Goal: Information Seeking & Learning: Check status

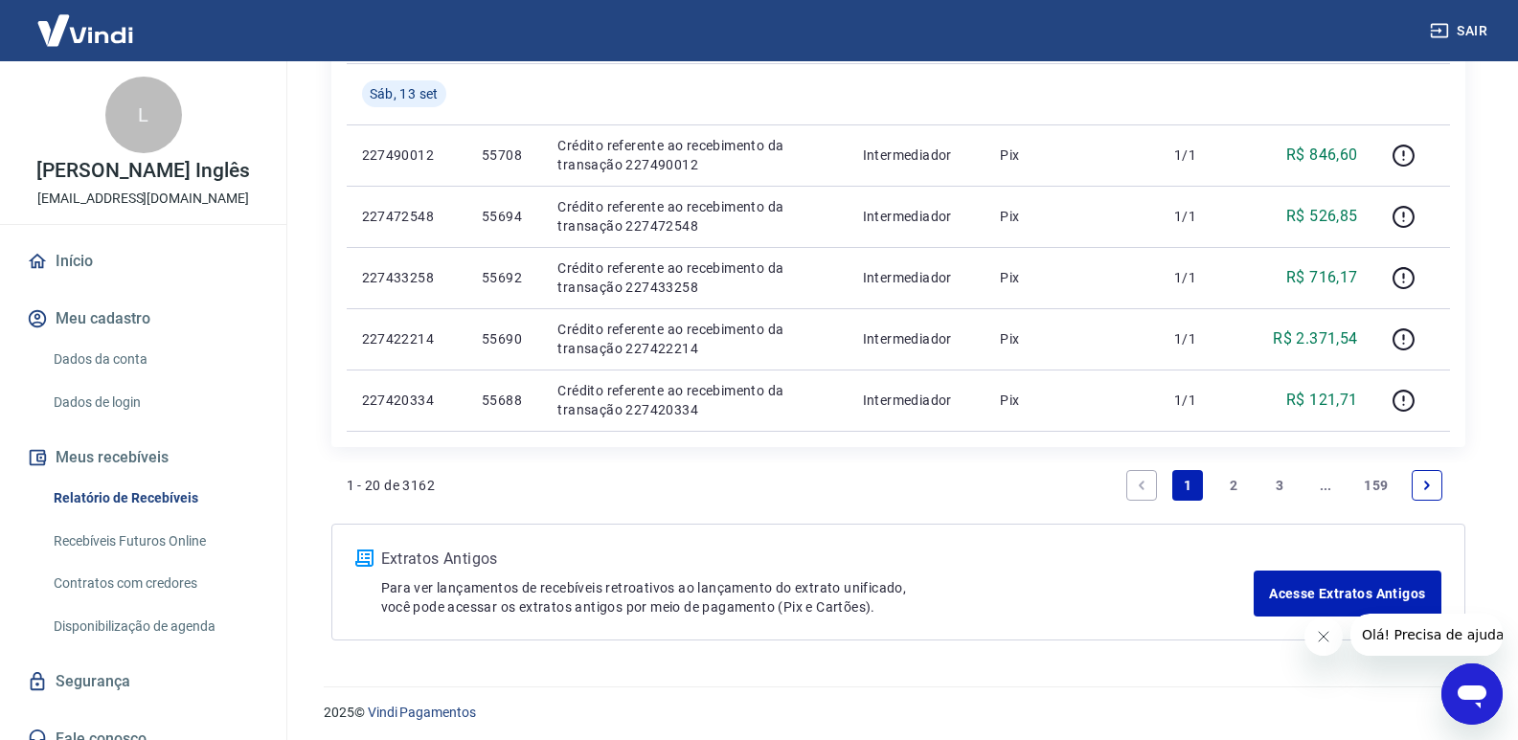
scroll to position [1437, 0]
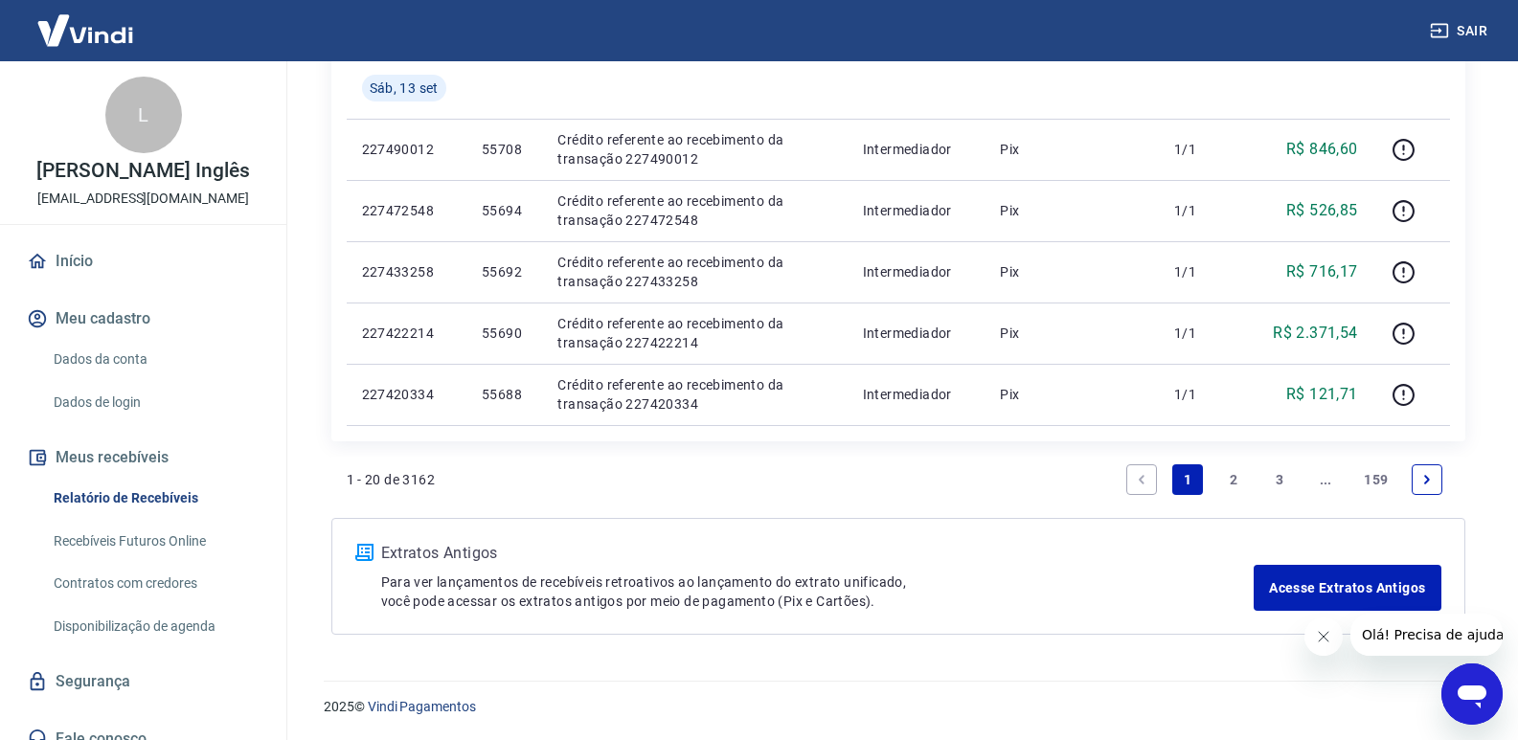
click at [1232, 478] on link "2" at bounding box center [1233, 479] width 31 height 31
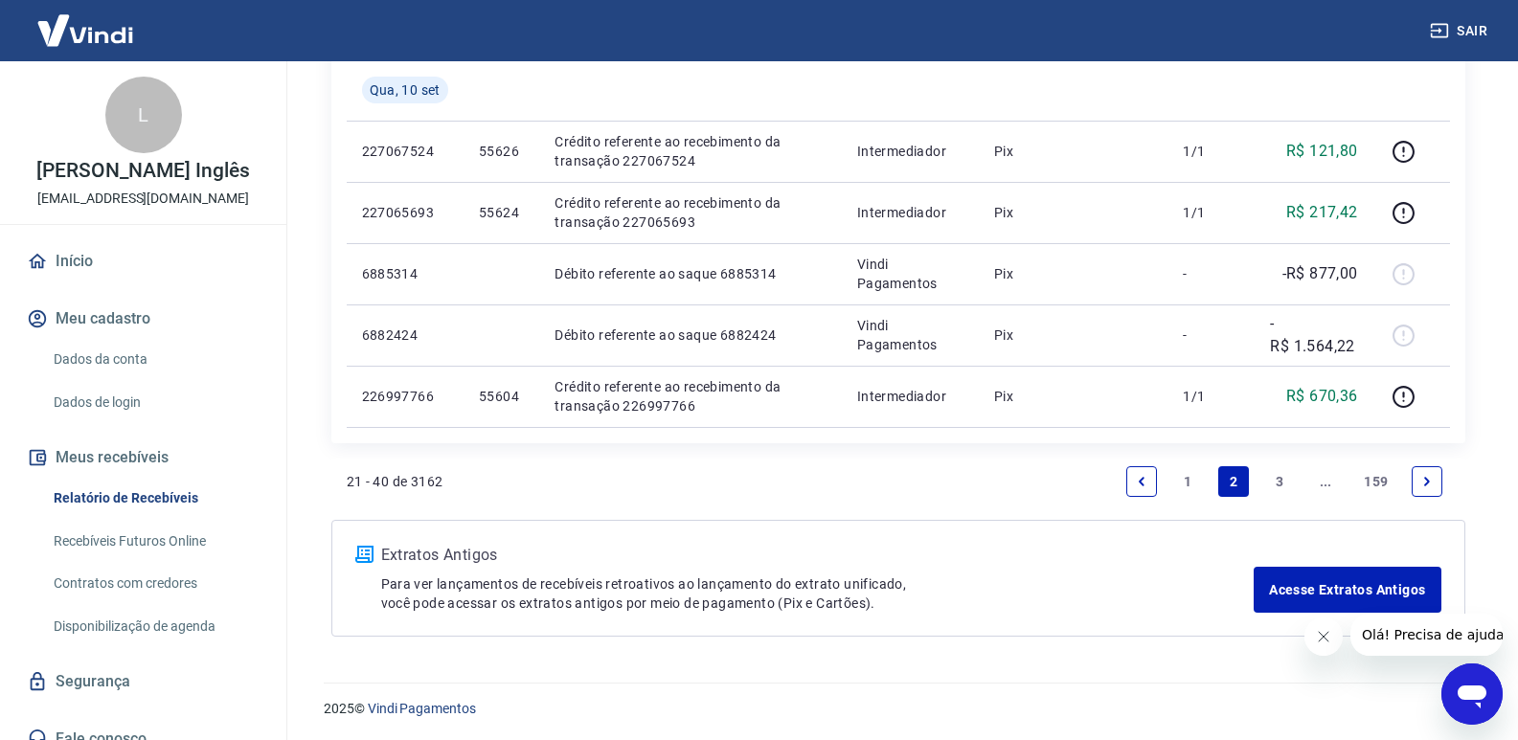
scroll to position [1437, 0]
click at [1190, 478] on link "1" at bounding box center [1187, 479] width 31 height 31
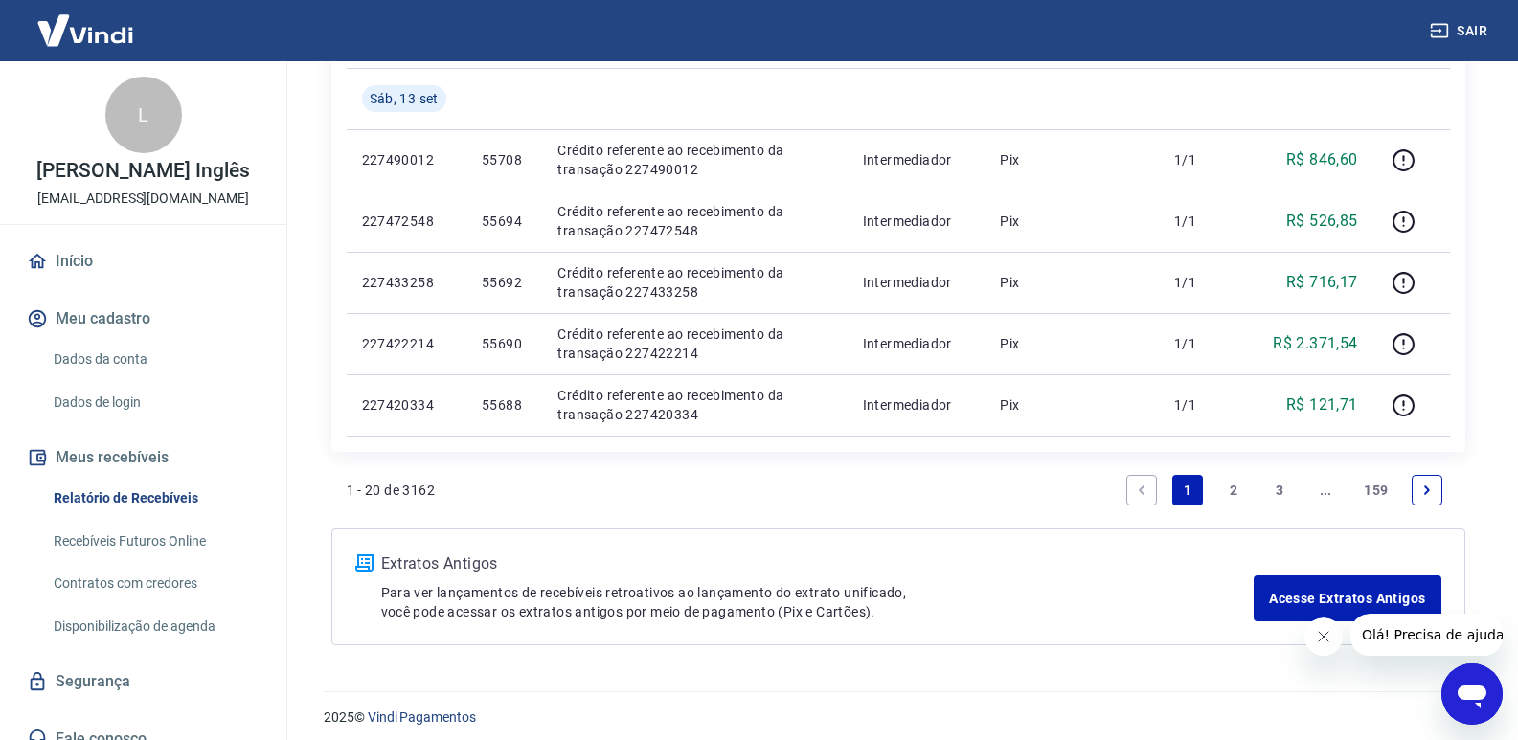
scroll to position [1437, 0]
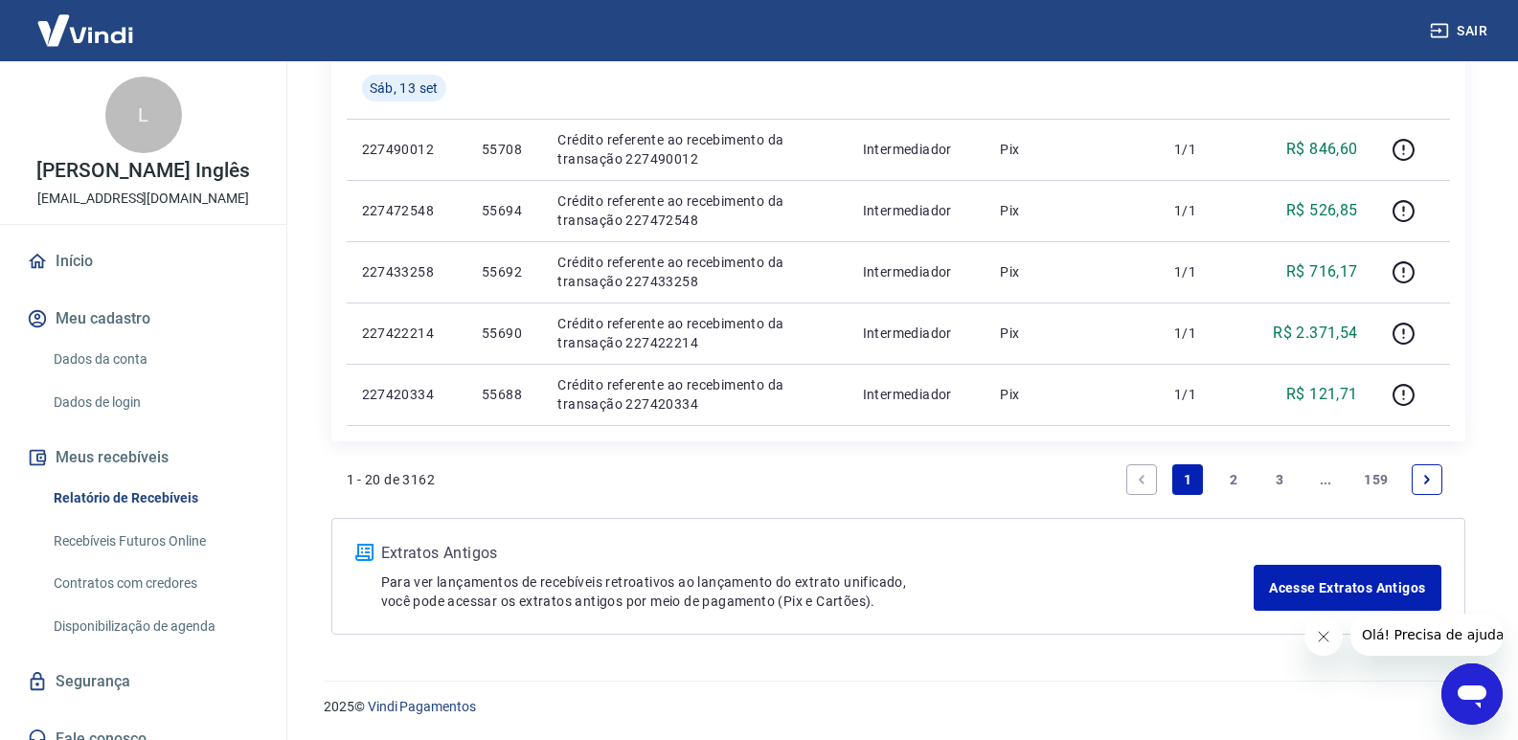
click at [1221, 475] on link "2" at bounding box center [1233, 479] width 31 height 31
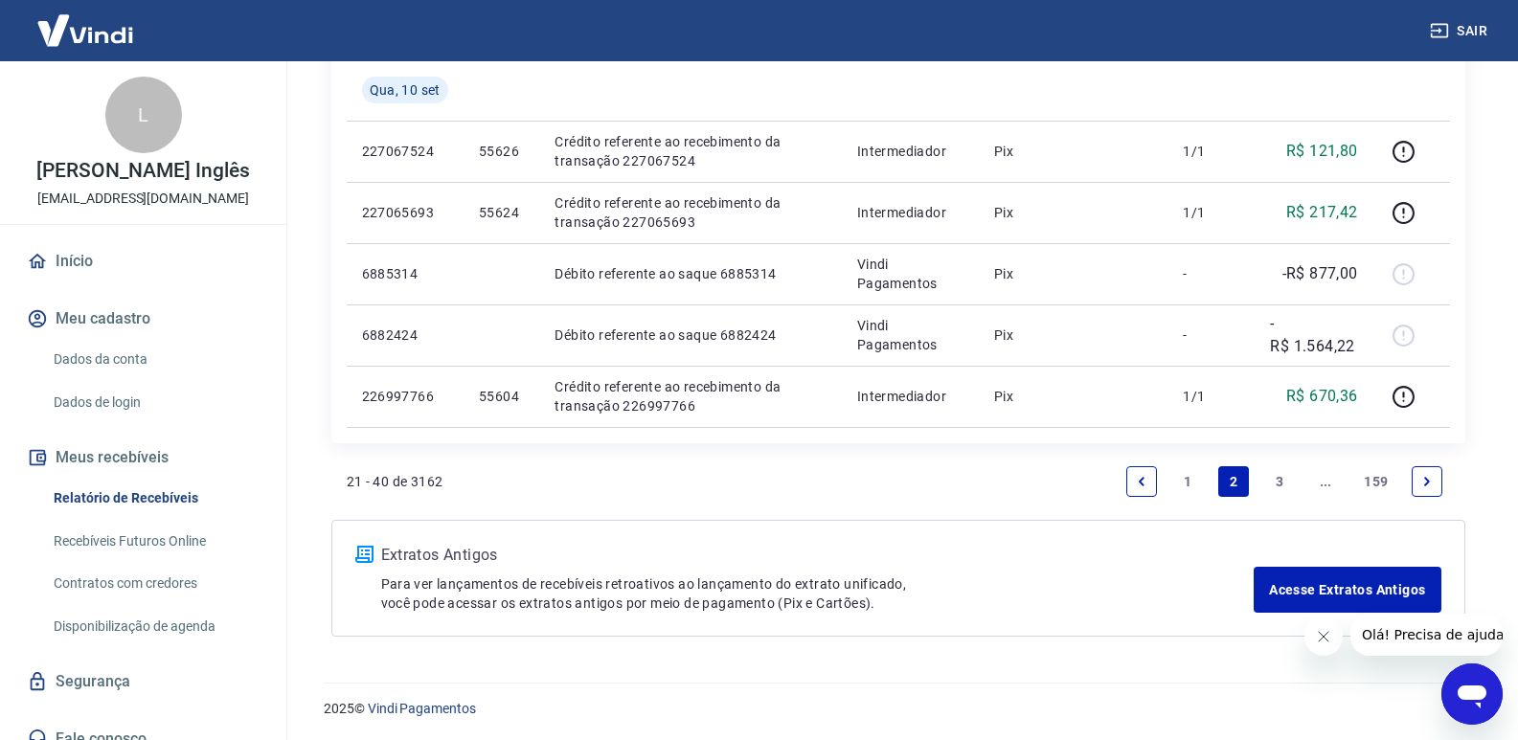
scroll to position [1437, 0]
click at [1188, 480] on link "1" at bounding box center [1187, 479] width 31 height 31
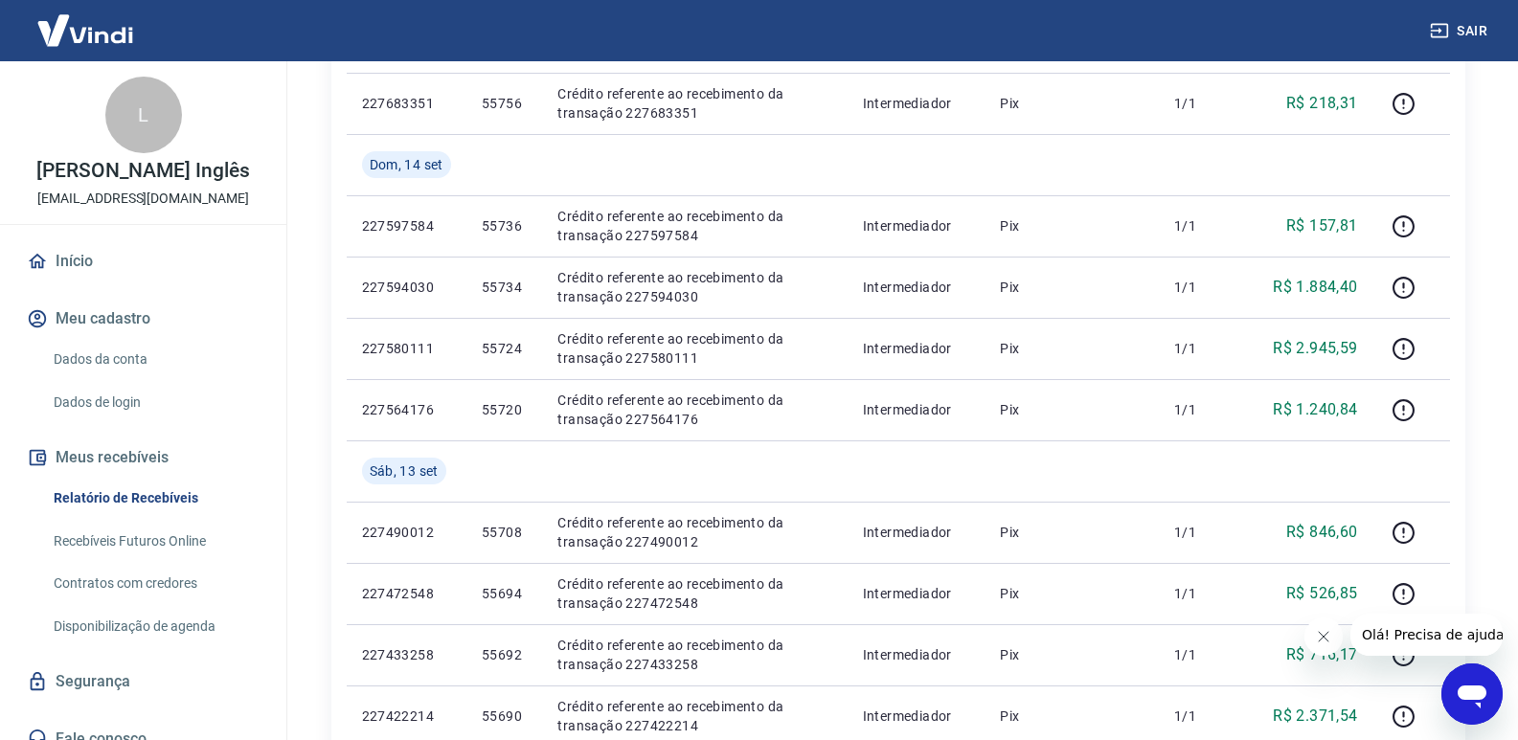
scroll to position [1437, 0]
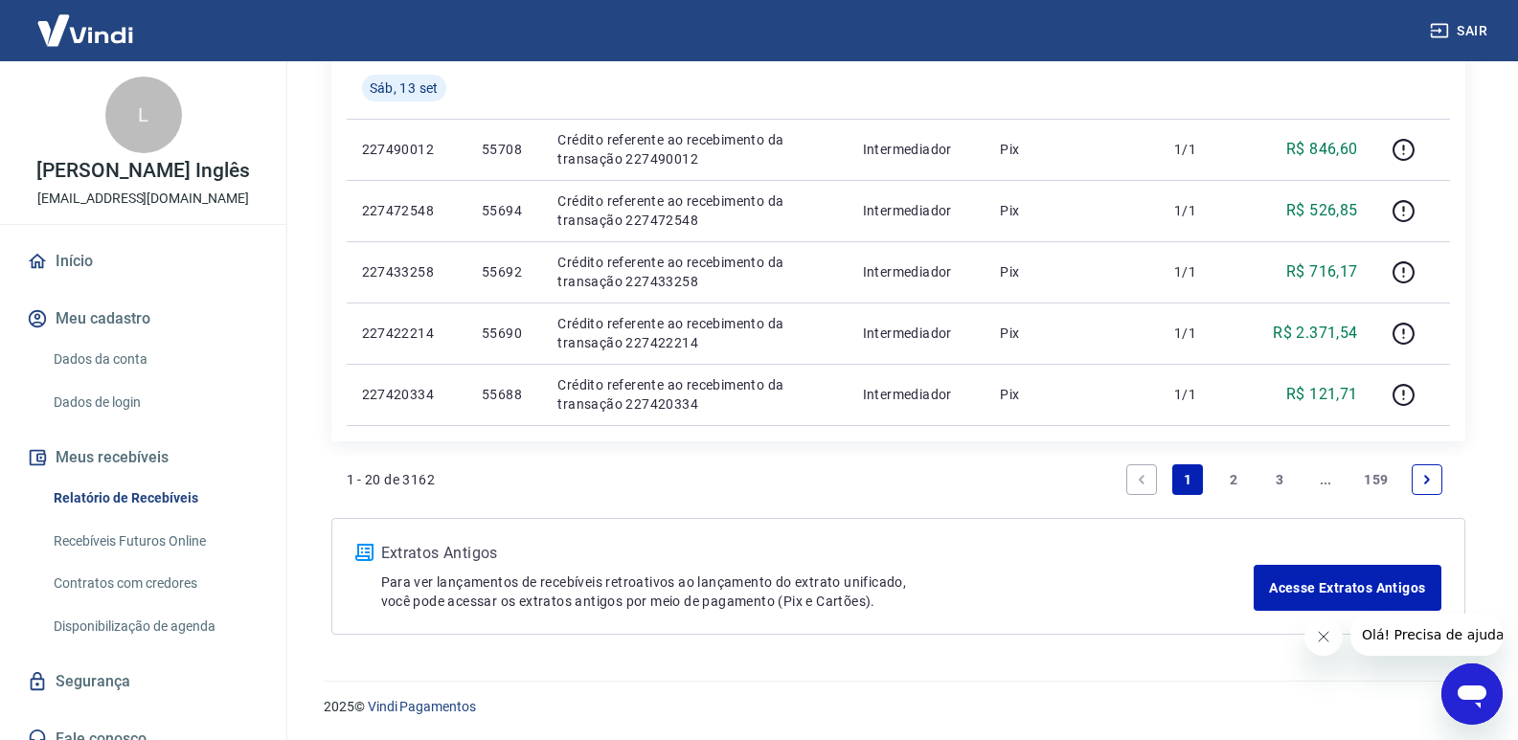
click at [1224, 480] on link "2" at bounding box center [1233, 479] width 31 height 31
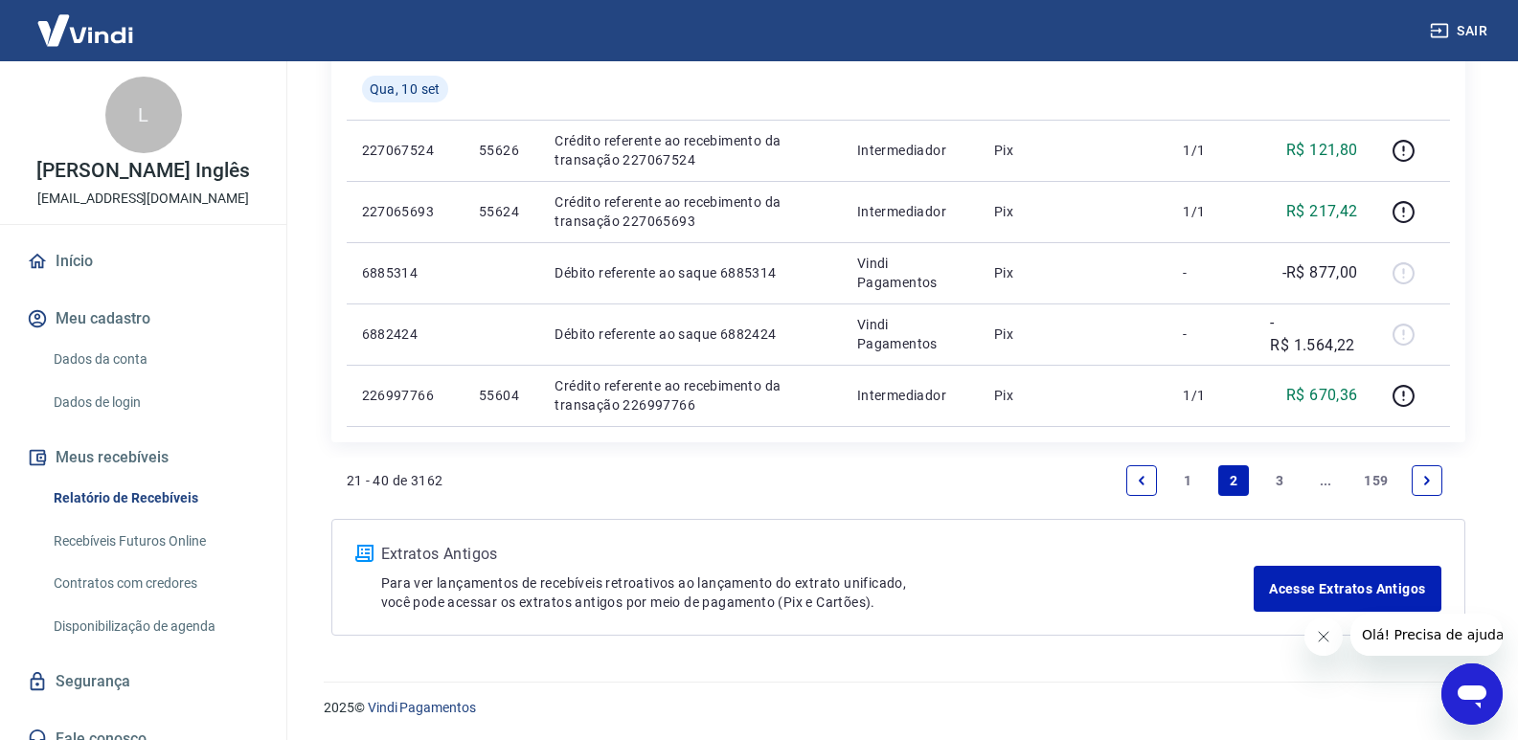
scroll to position [1437, 0]
click at [1185, 483] on link "1" at bounding box center [1187, 479] width 31 height 31
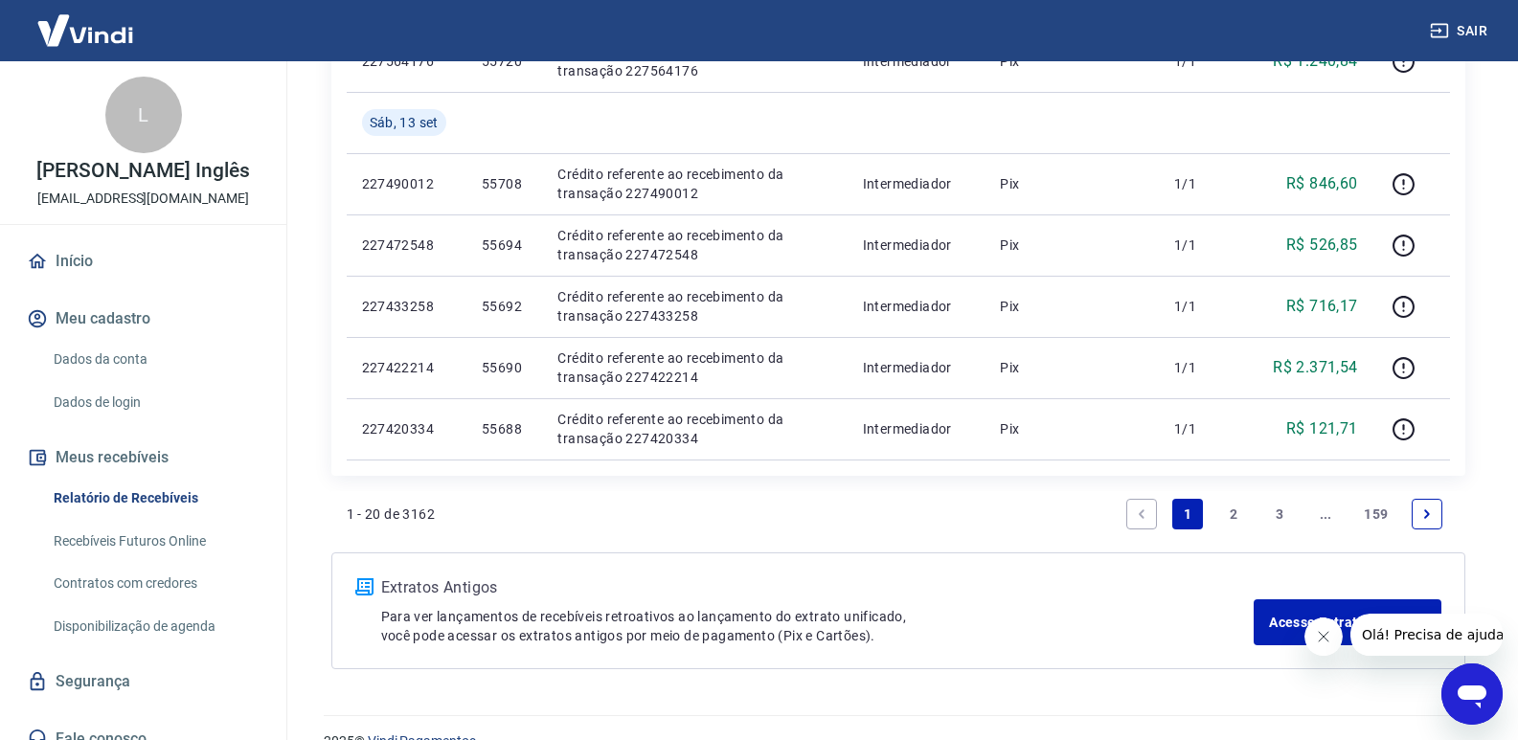
scroll to position [1437, 0]
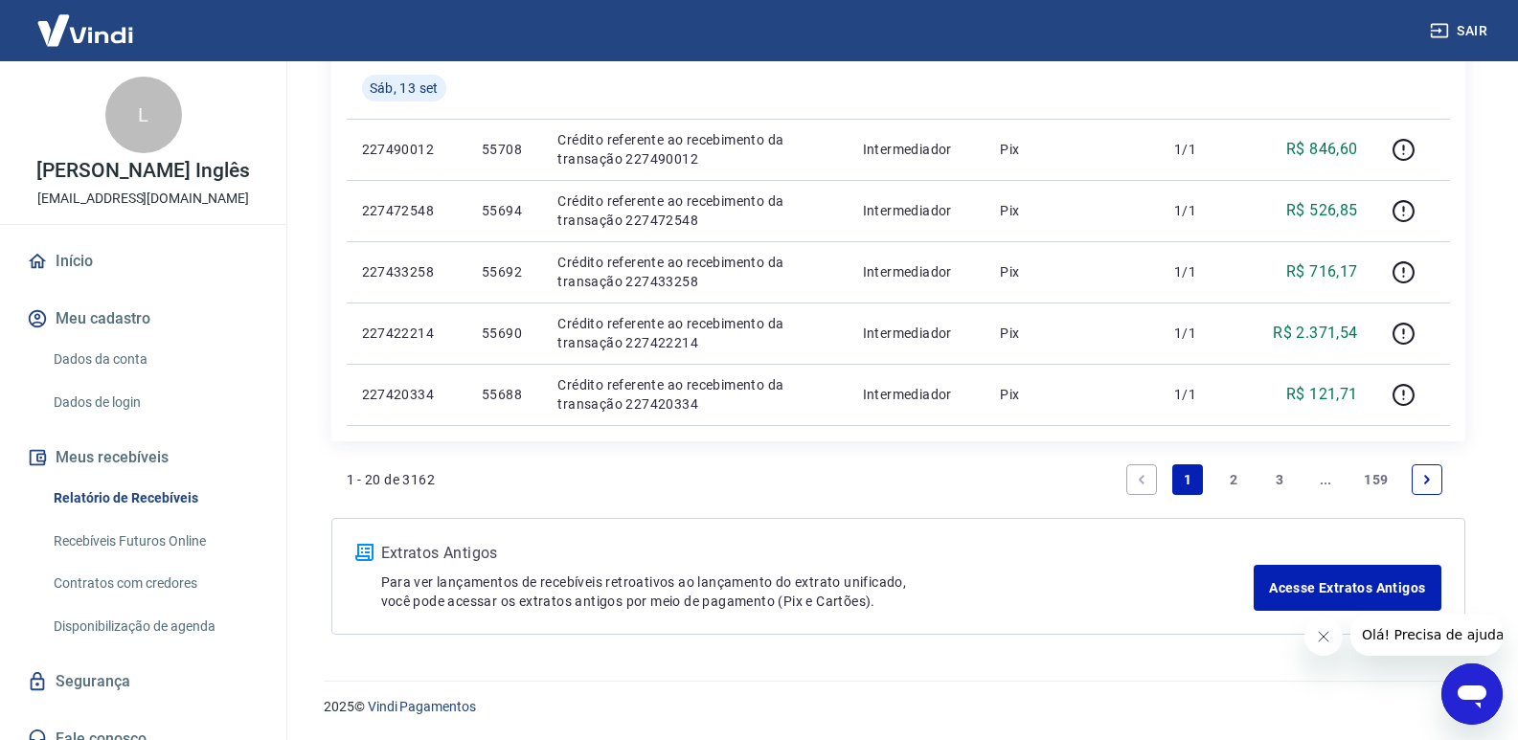
click at [1235, 479] on link "2" at bounding box center [1233, 479] width 31 height 31
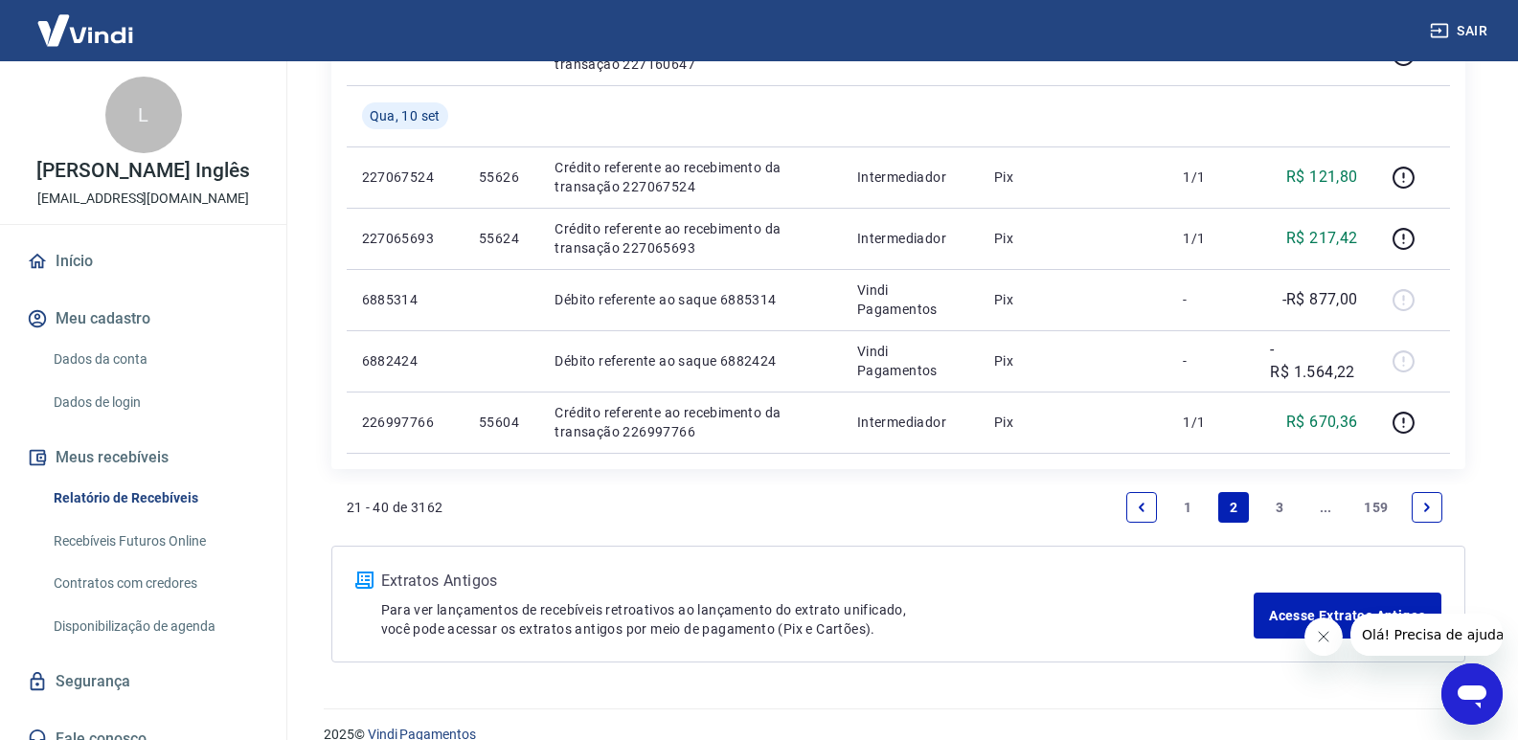
scroll to position [1437, 0]
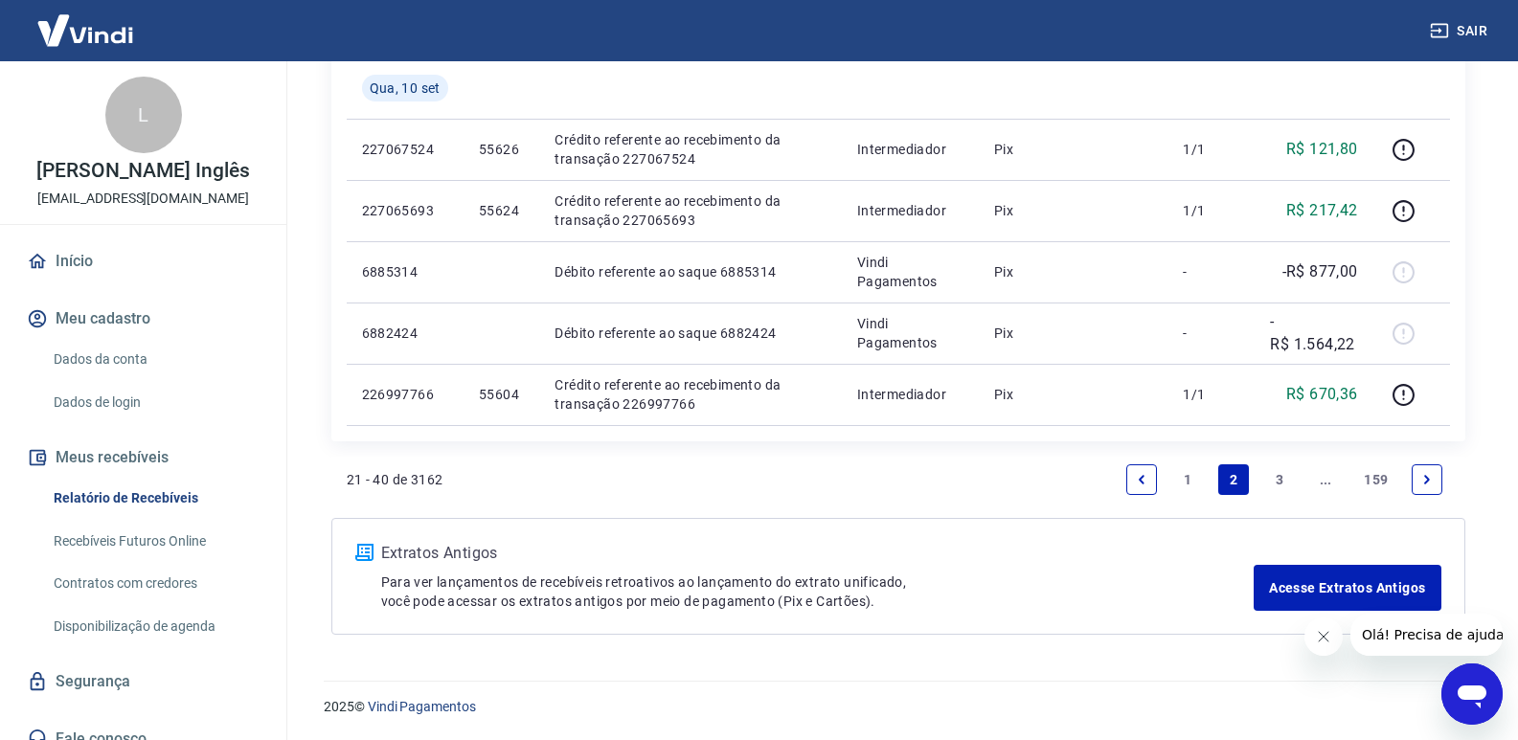
click at [1187, 480] on link "1" at bounding box center [1187, 479] width 31 height 31
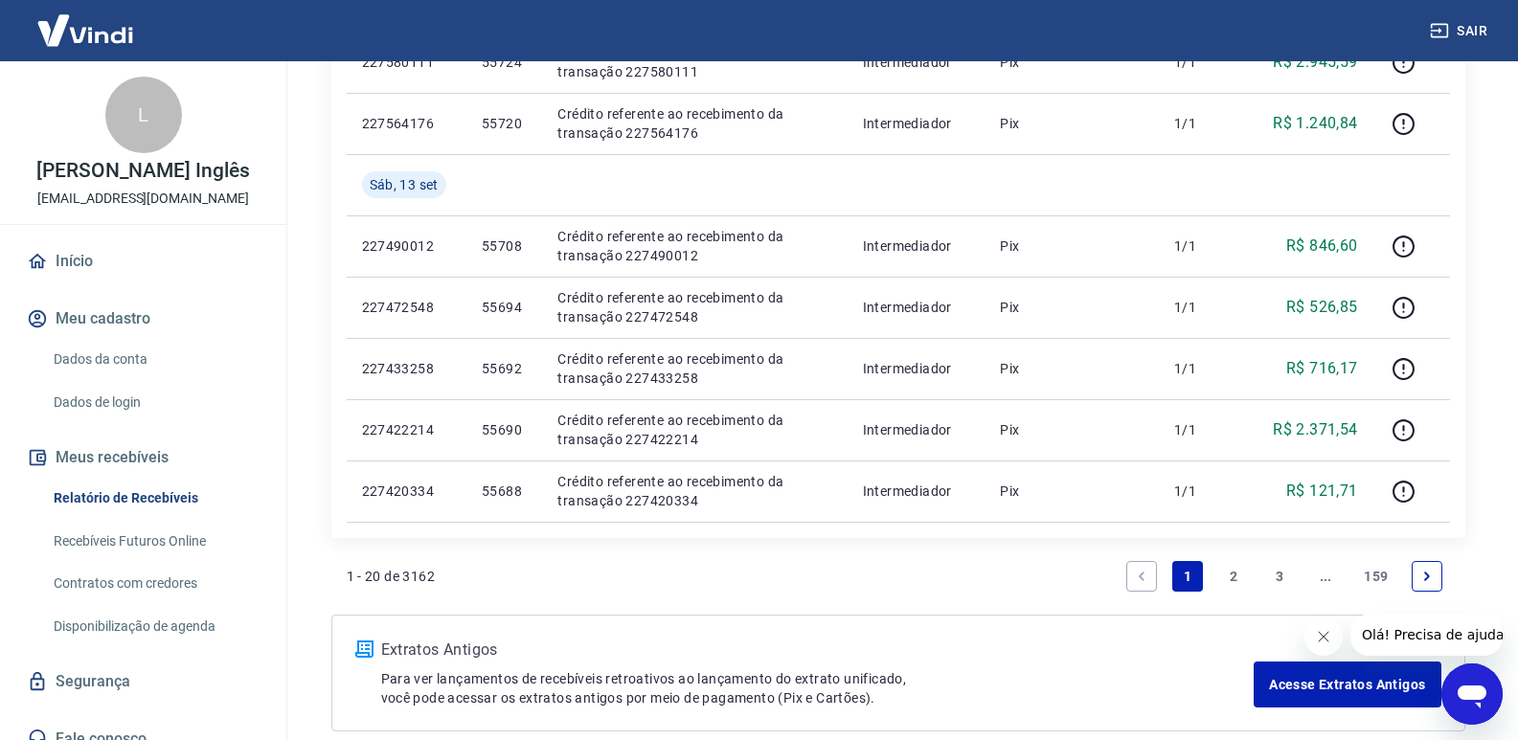
scroll to position [1437, 0]
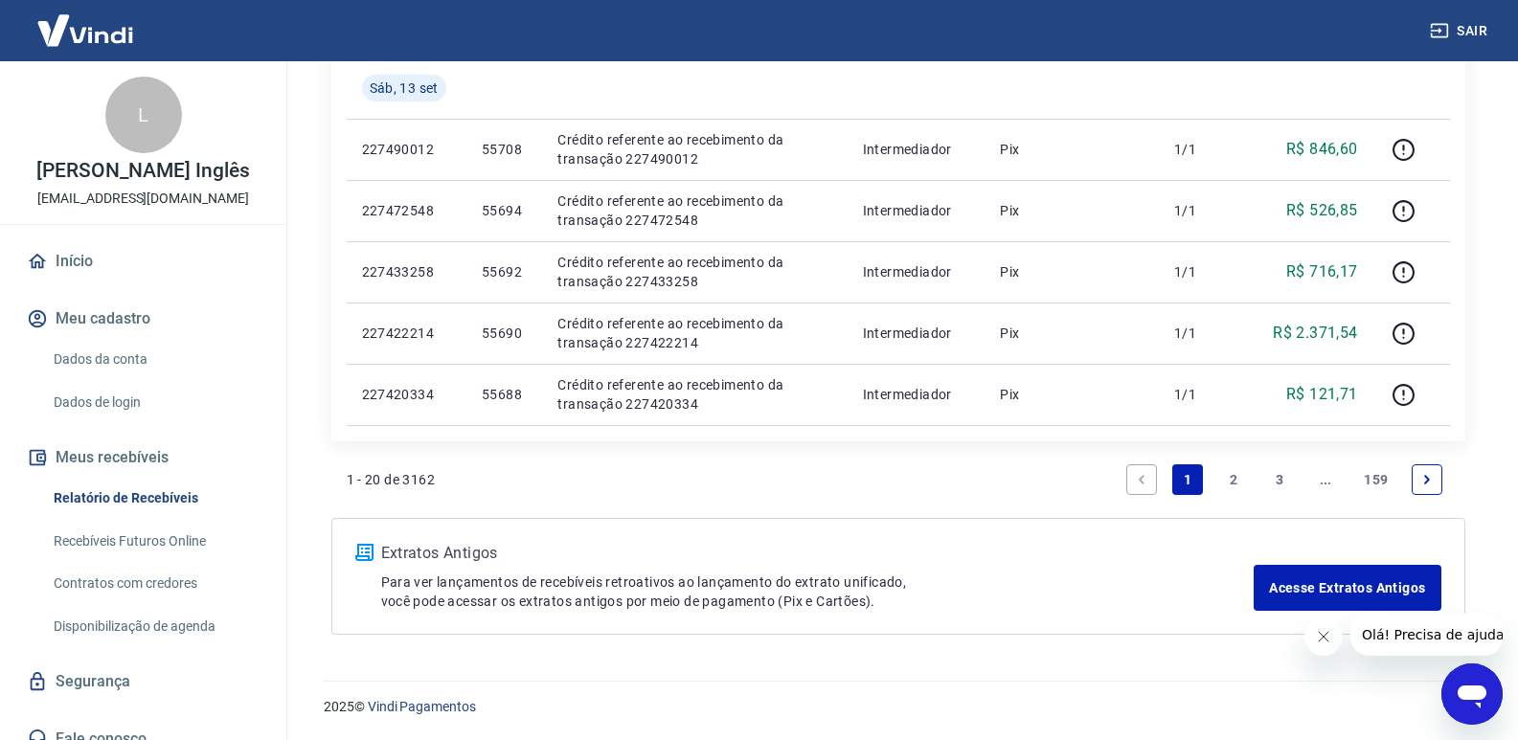
click at [1233, 481] on link "2" at bounding box center [1233, 479] width 31 height 31
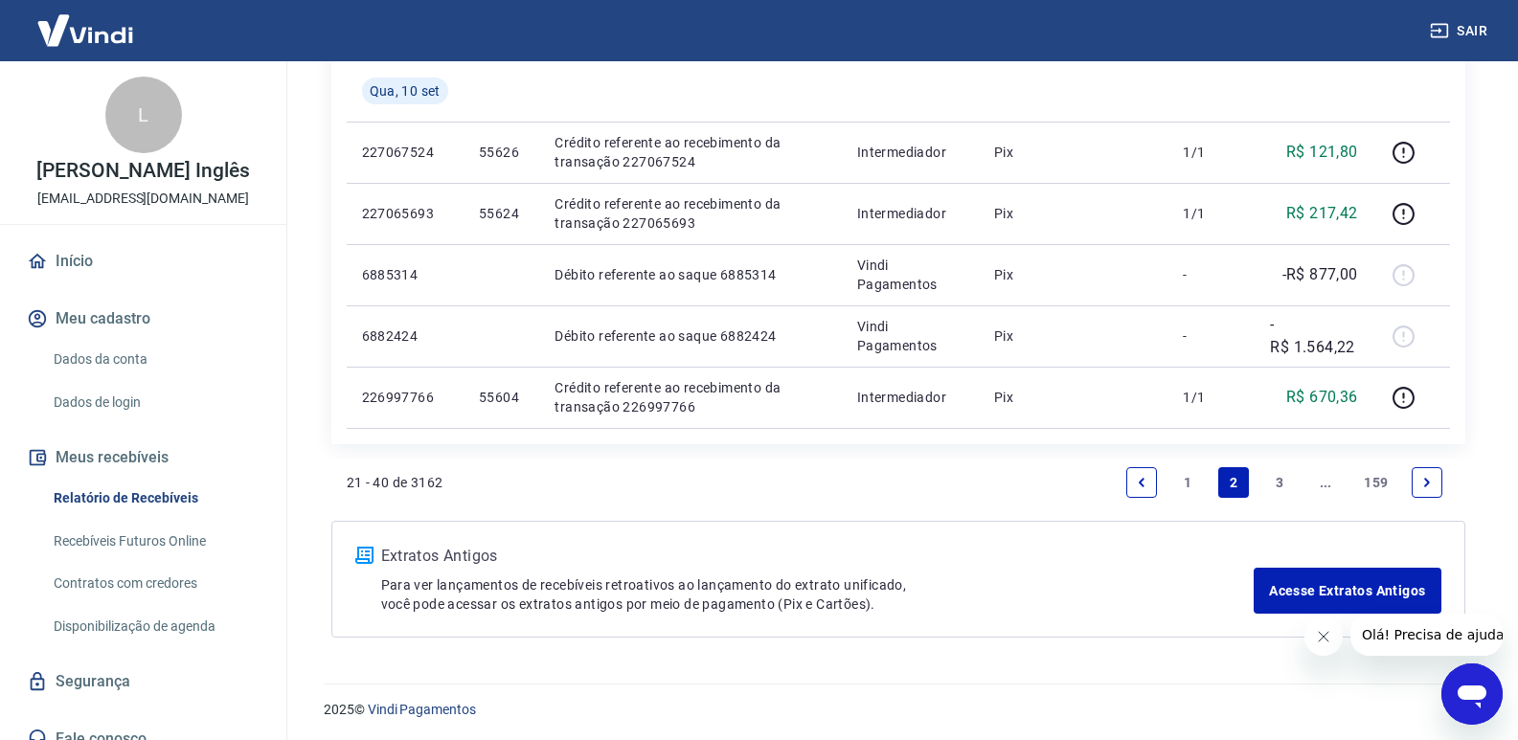
scroll to position [1437, 0]
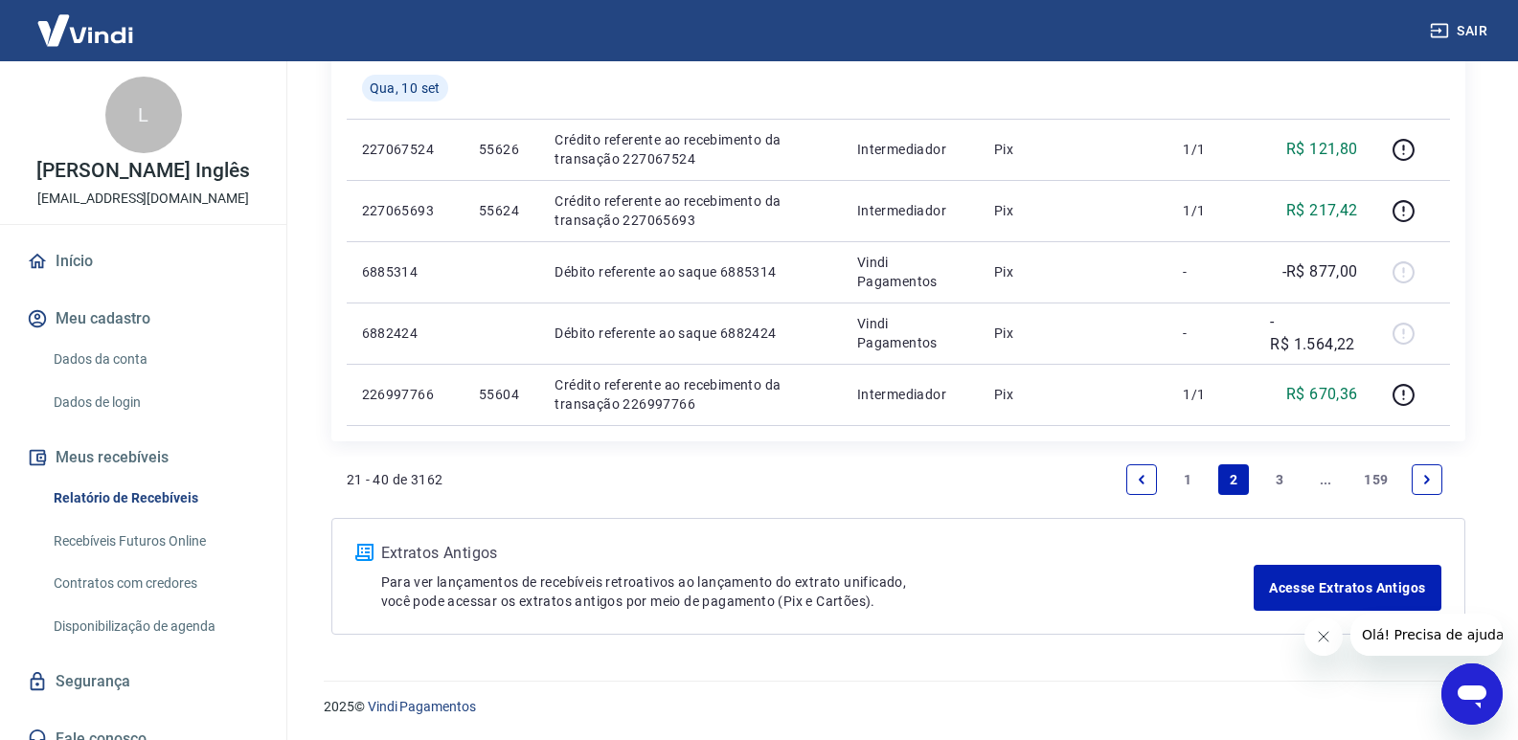
click at [1186, 481] on link "1" at bounding box center [1187, 479] width 31 height 31
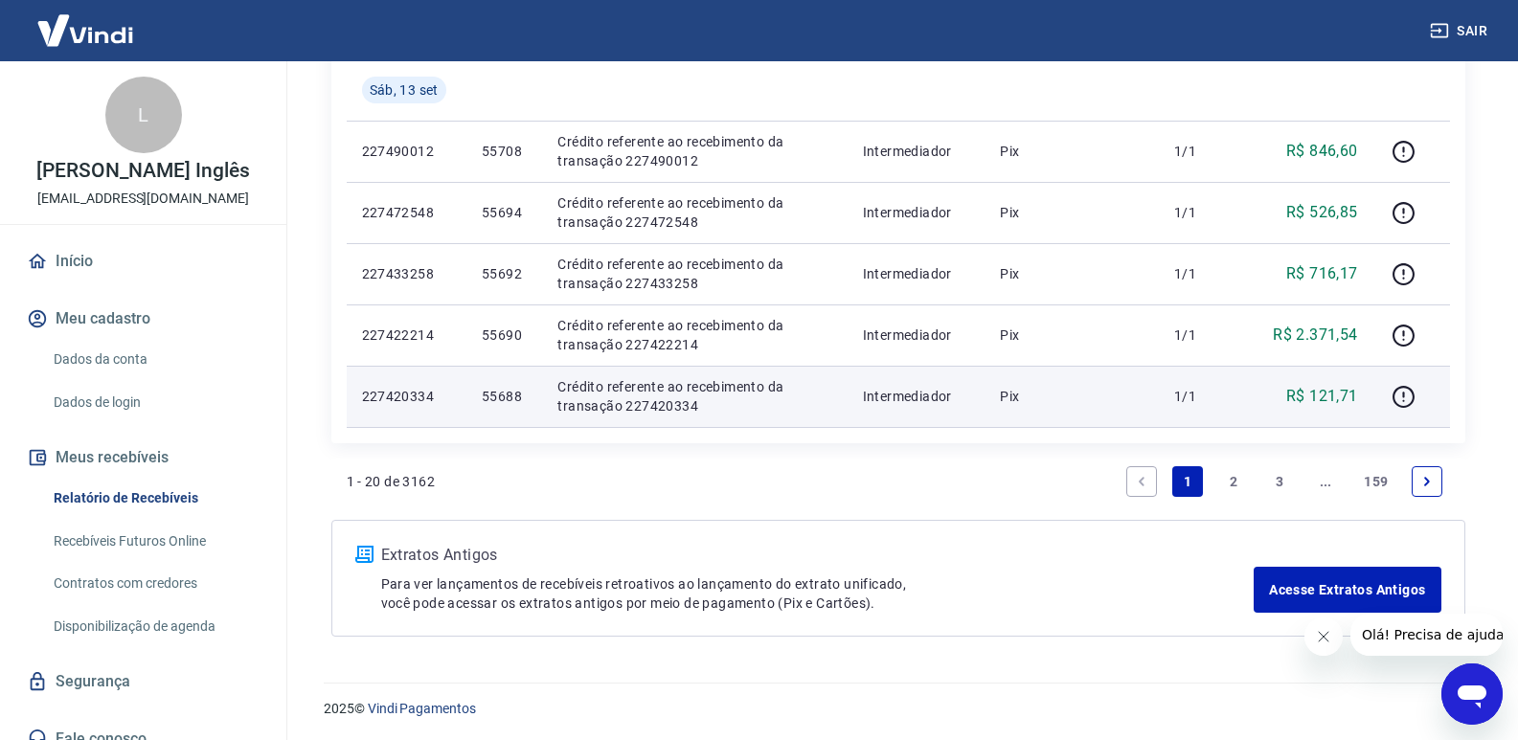
scroll to position [1437, 0]
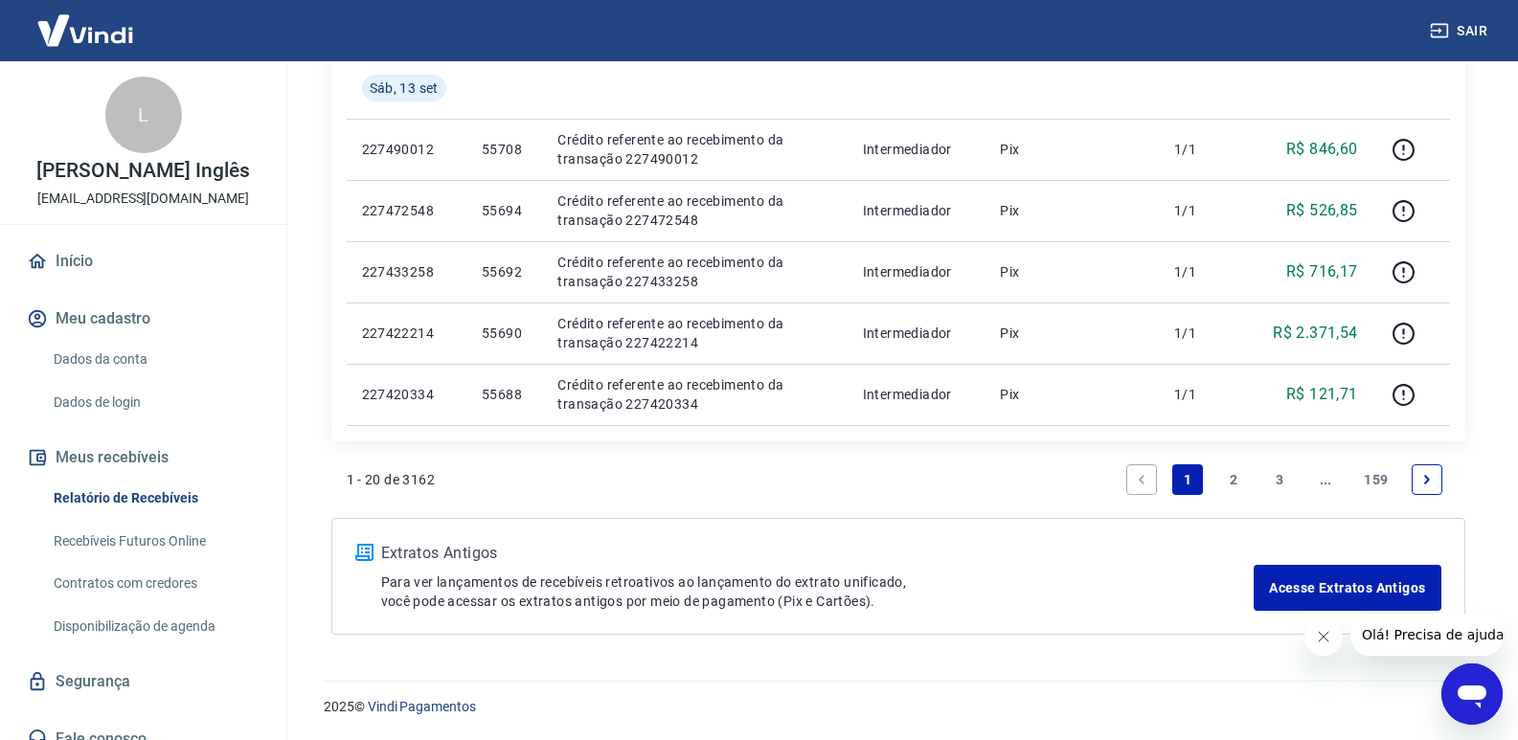
click at [1286, 480] on link "3" at bounding box center [1279, 479] width 31 height 31
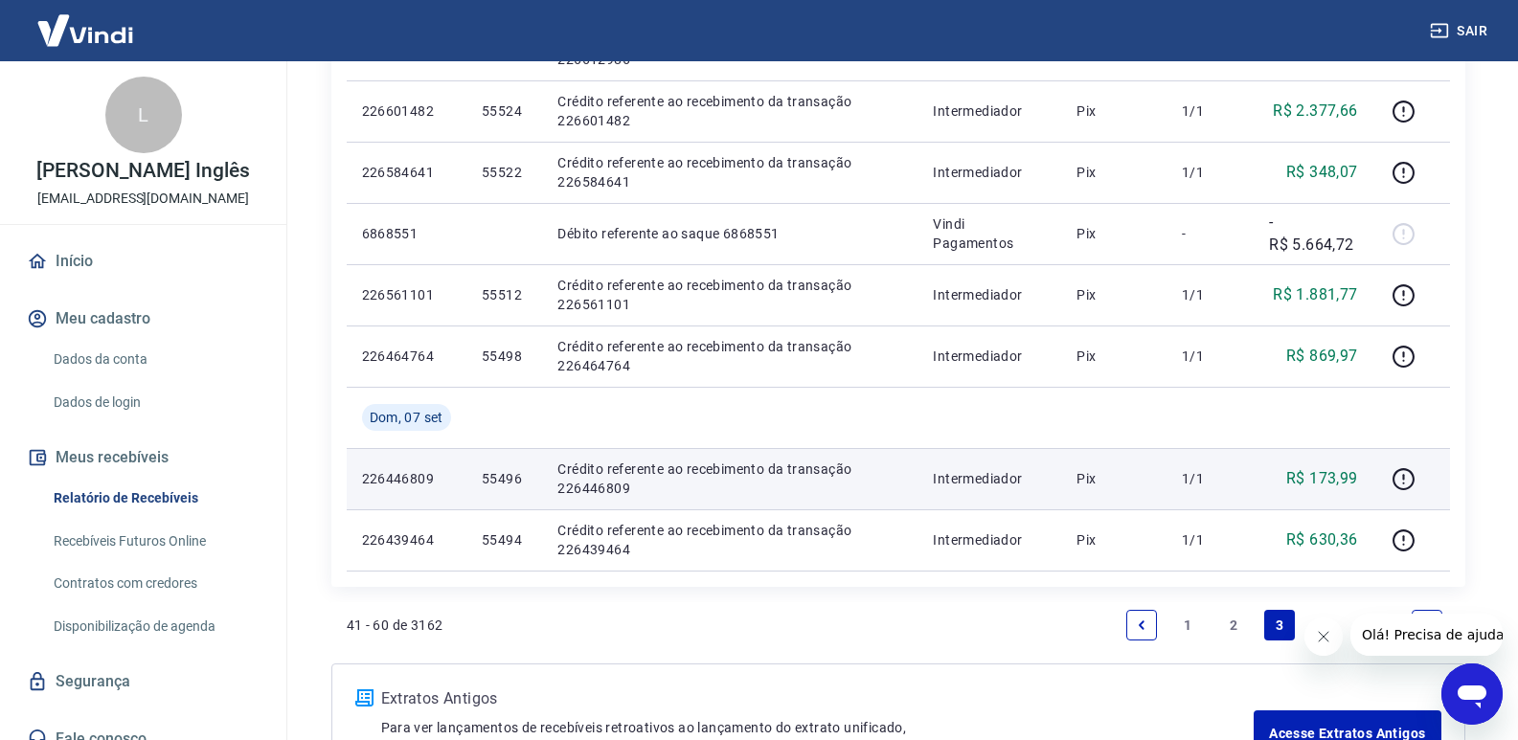
scroll to position [1437, 0]
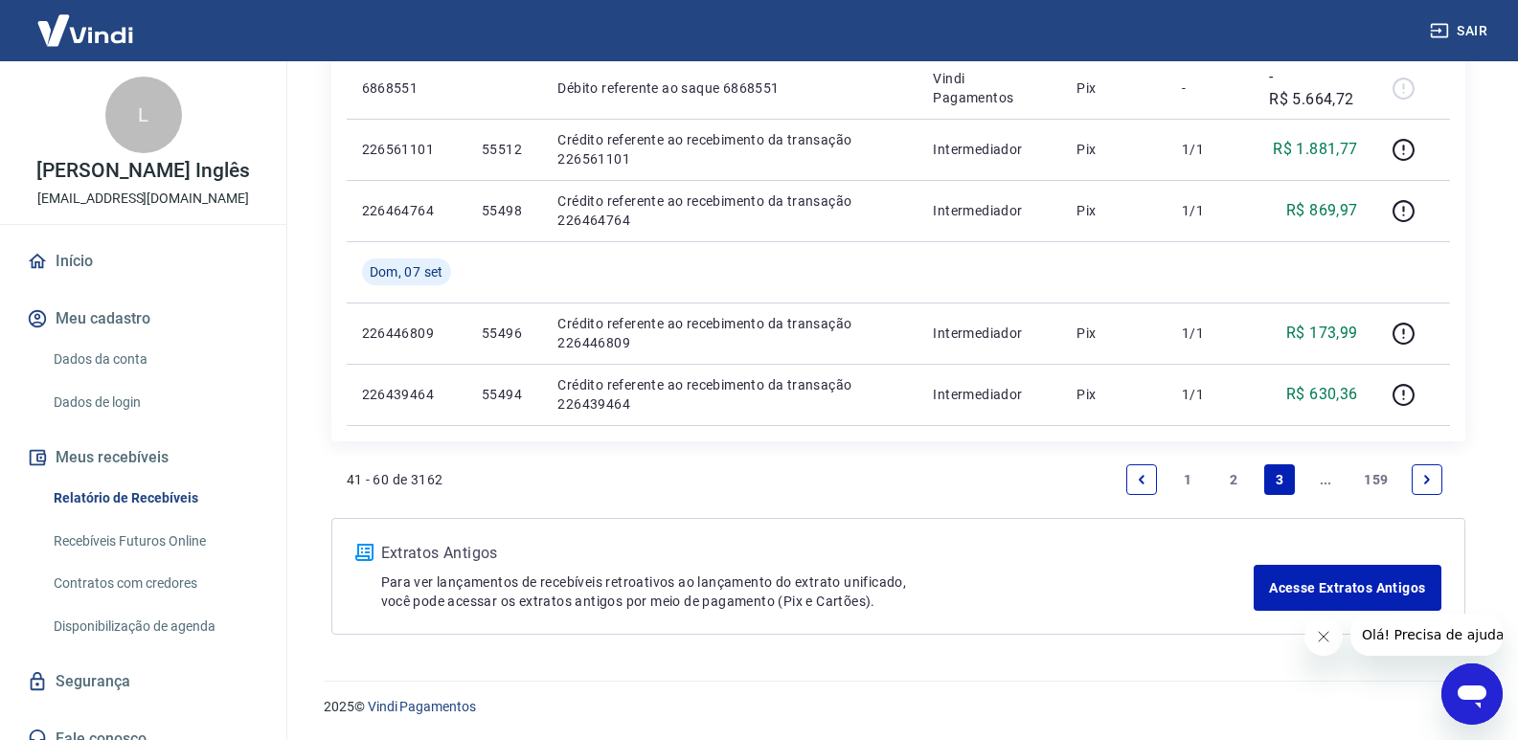
click at [1424, 480] on icon "Next page" at bounding box center [1426, 479] width 13 height 13
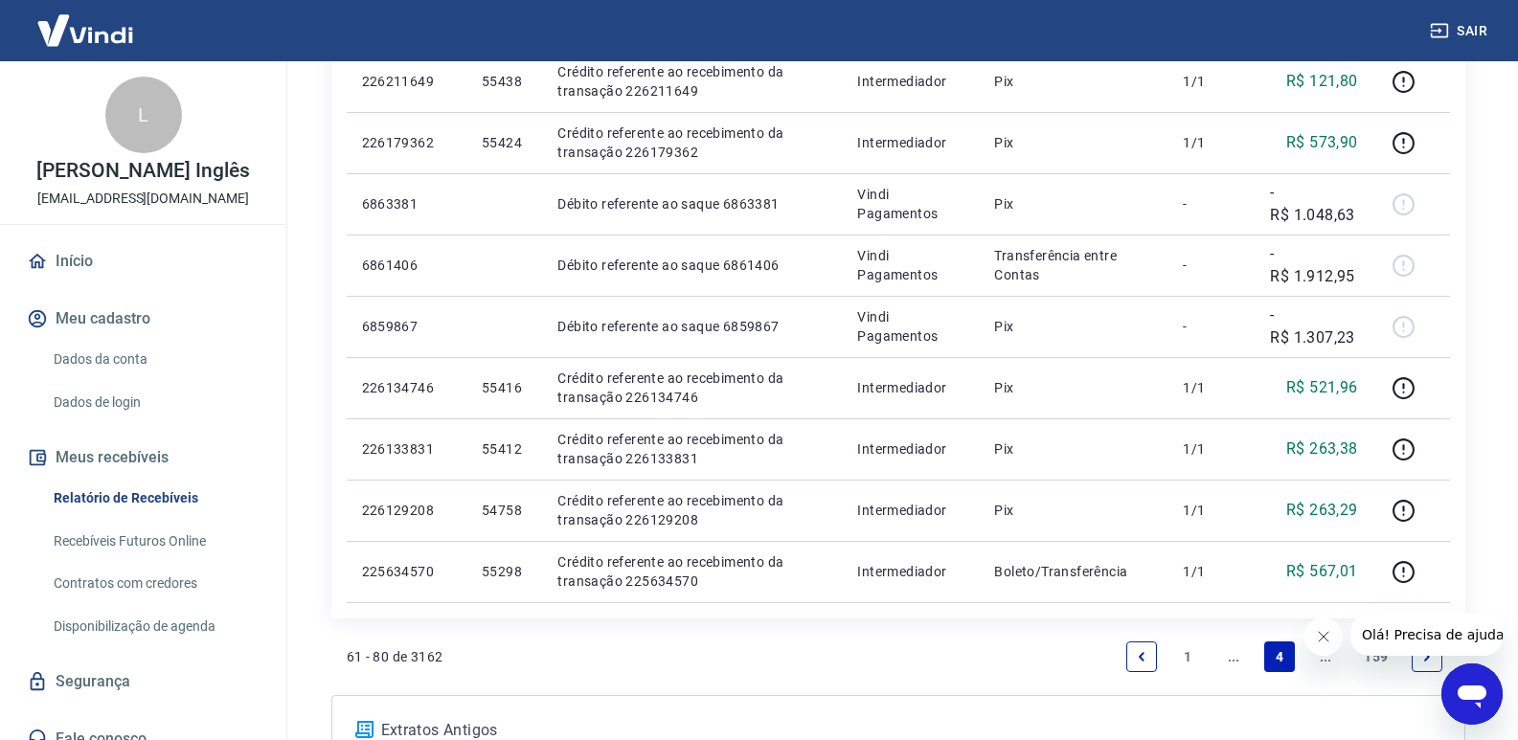
scroll to position [1376, 0]
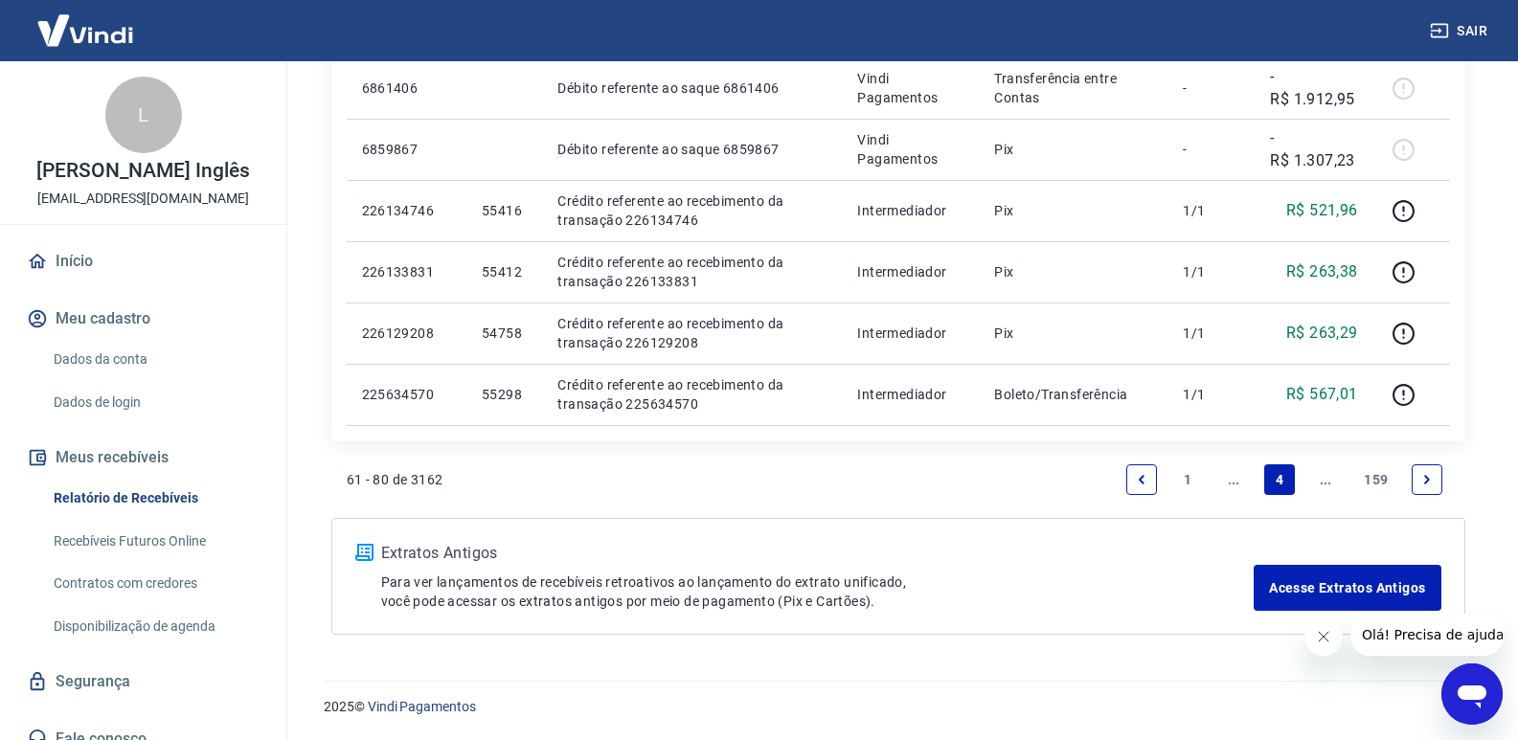
click at [1421, 481] on icon "Next page" at bounding box center [1426, 479] width 13 height 13
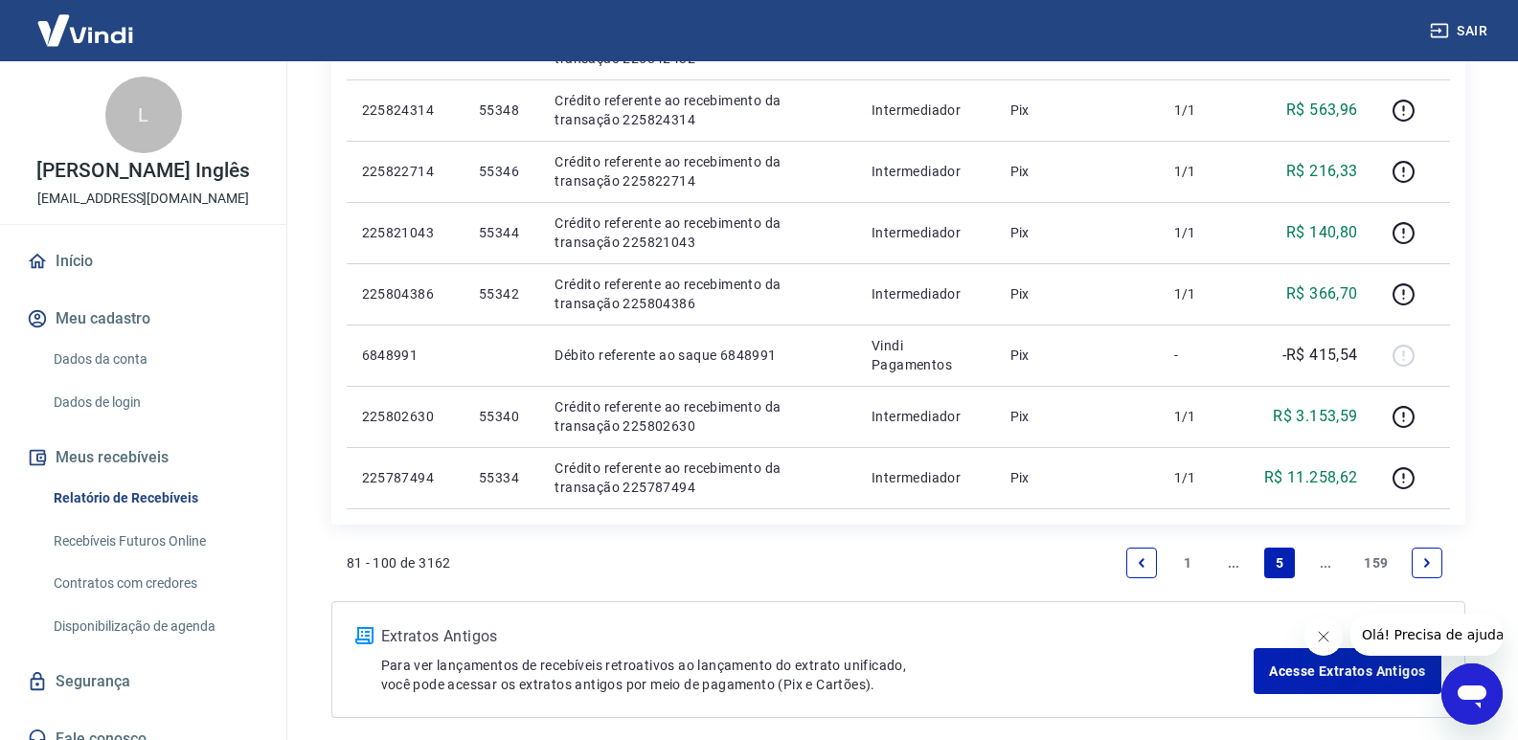
scroll to position [1376, 0]
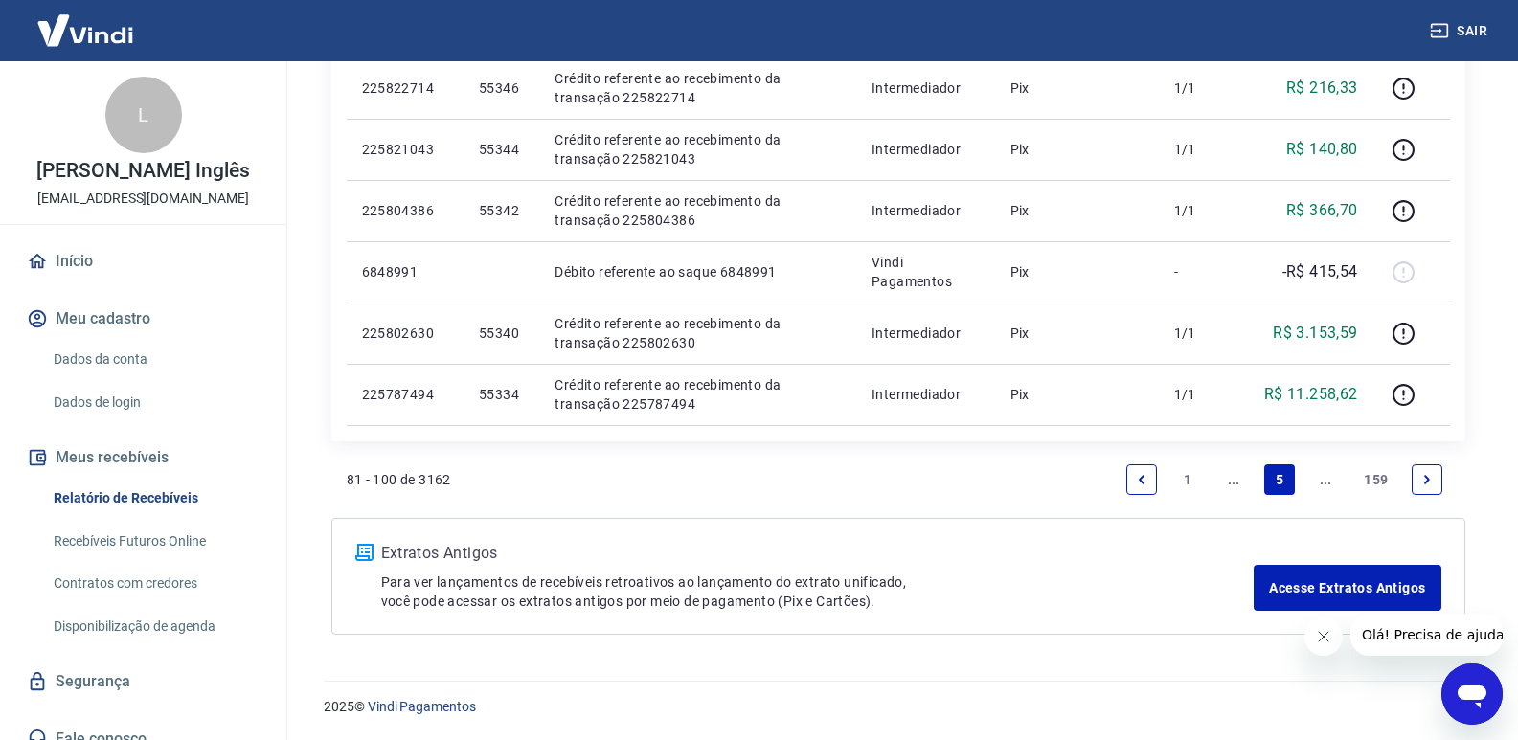
click at [1422, 478] on icon "Next page" at bounding box center [1426, 479] width 13 height 13
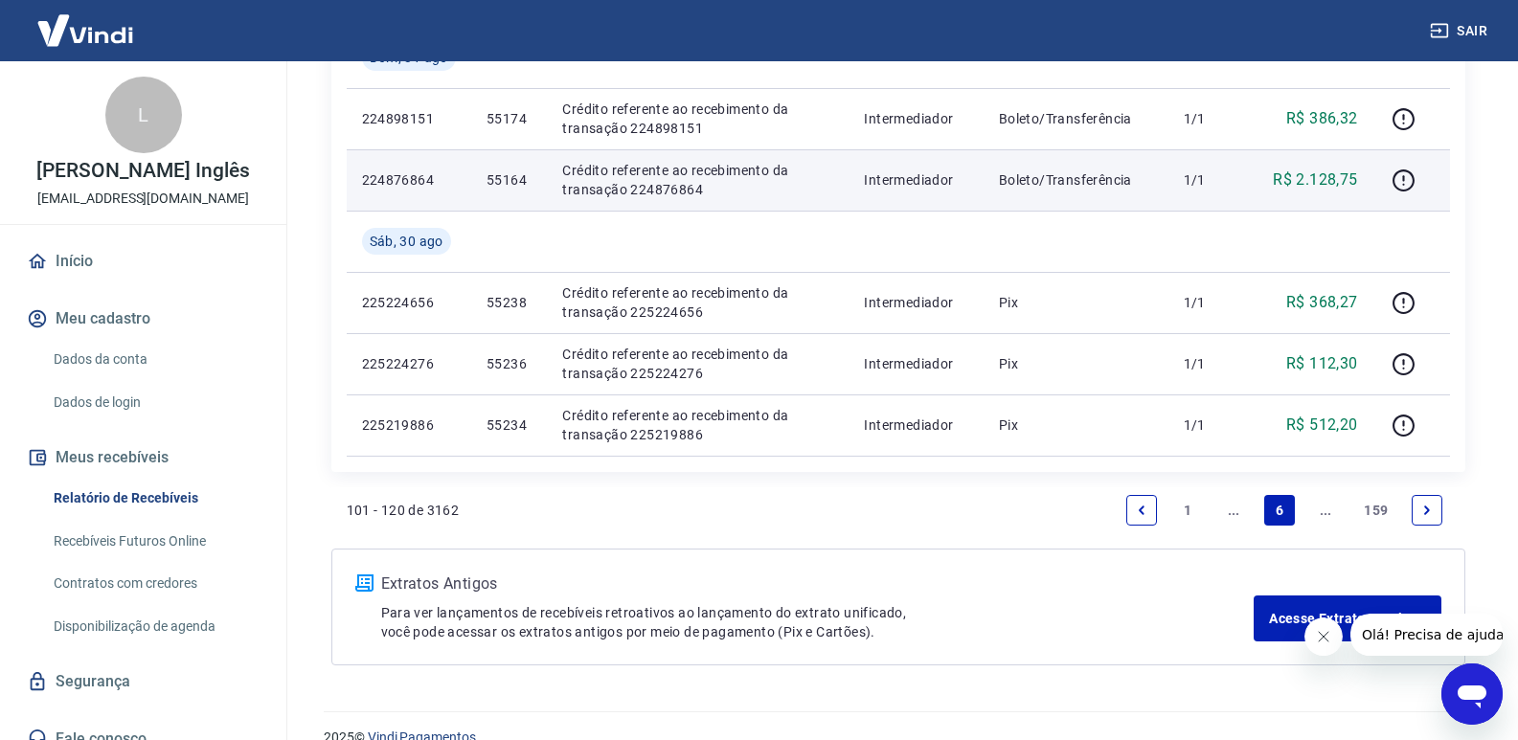
scroll to position [1499, 0]
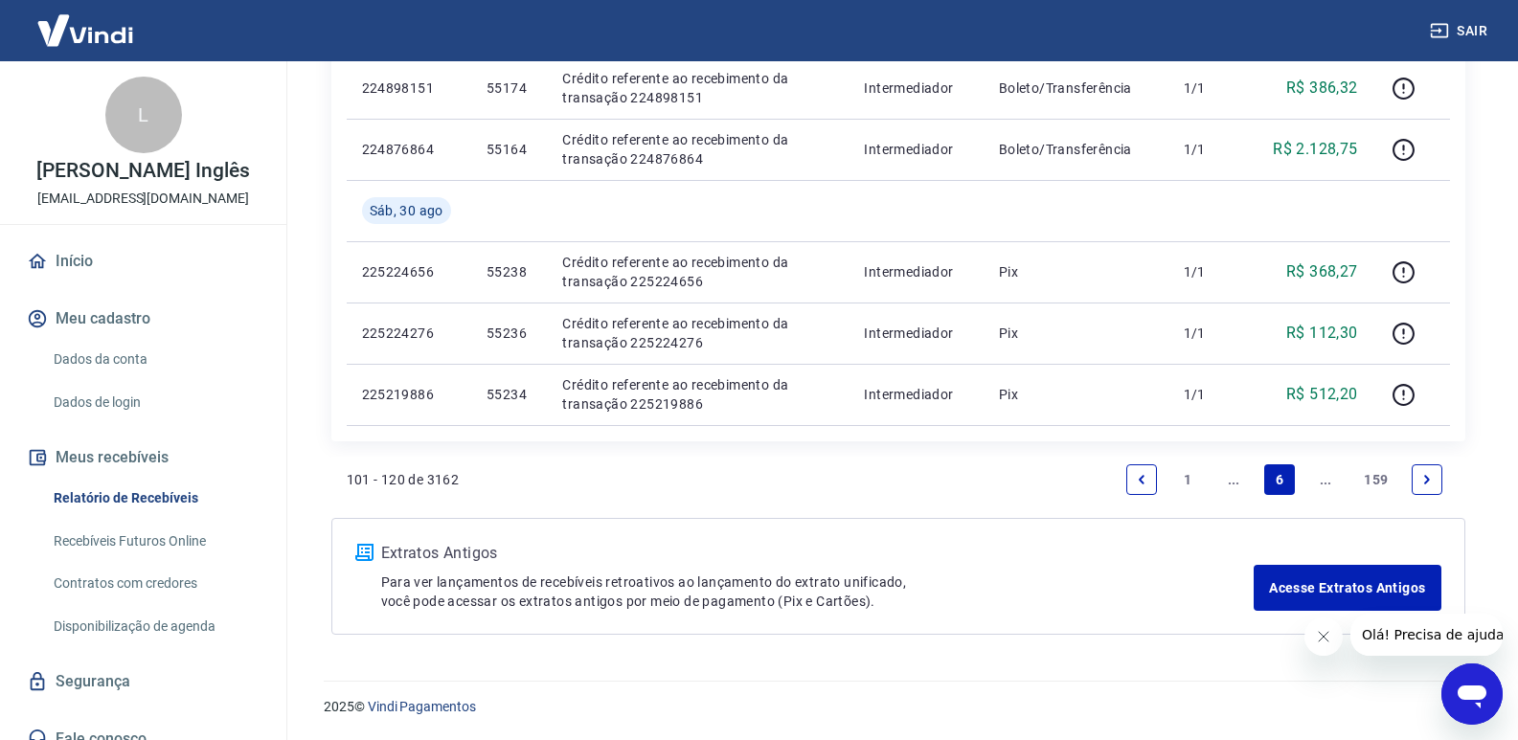
click at [1142, 482] on icon "Previous page" at bounding box center [1142, 479] width 6 height 9
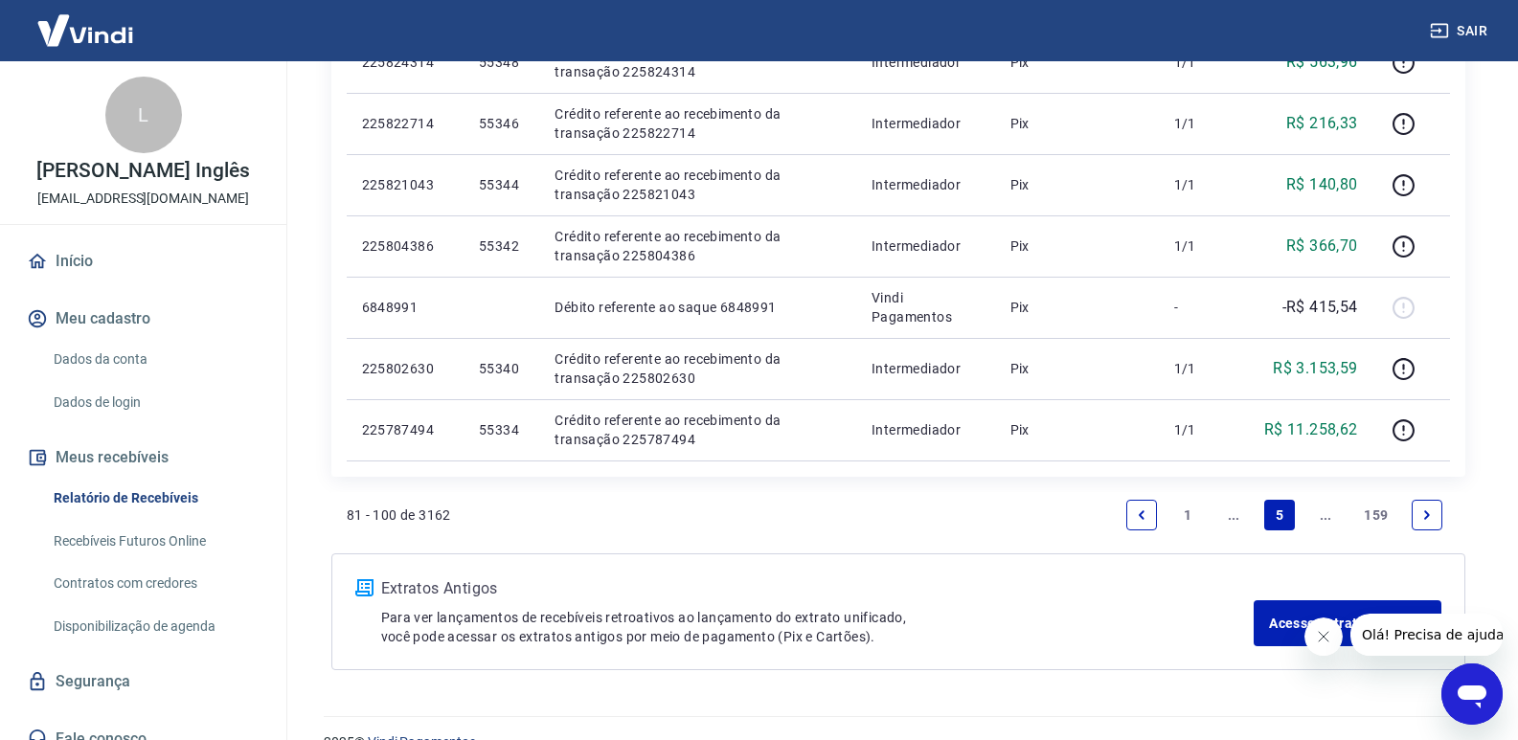
scroll to position [1376, 0]
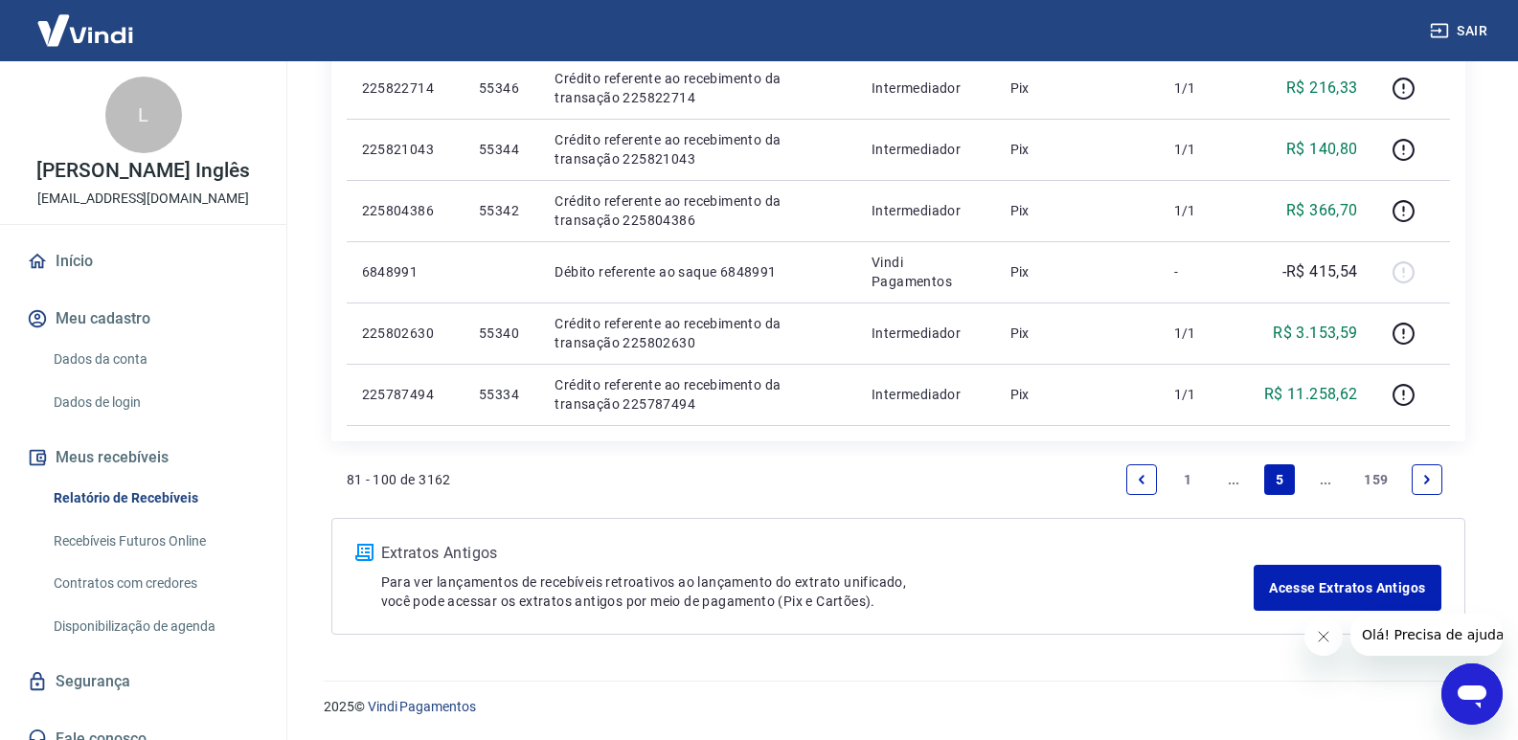
click at [1178, 478] on link "1" at bounding box center [1187, 479] width 31 height 31
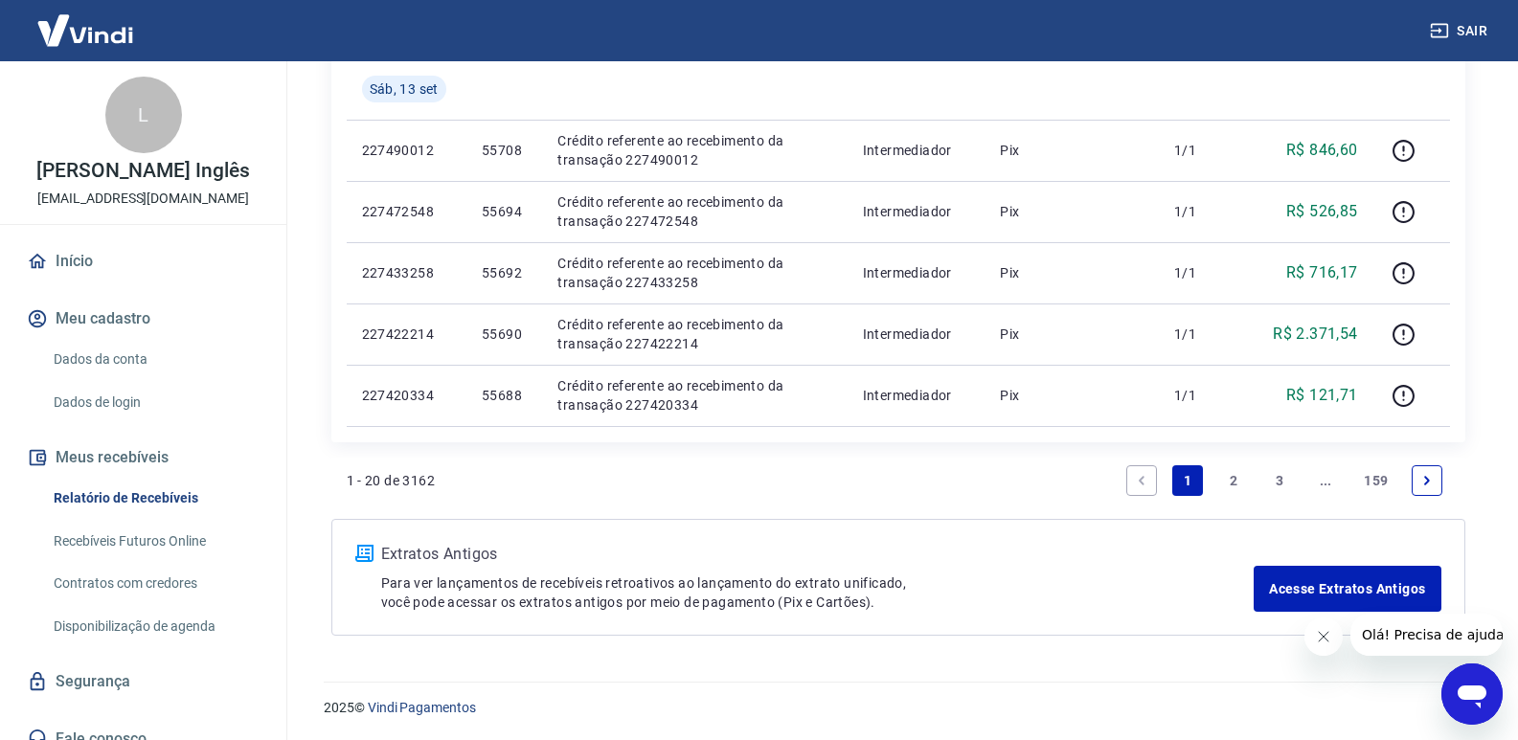
scroll to position [1437, 0]
click at [1223, 482] on link "2" at bounding box center [1233, 479] width 31 height 31
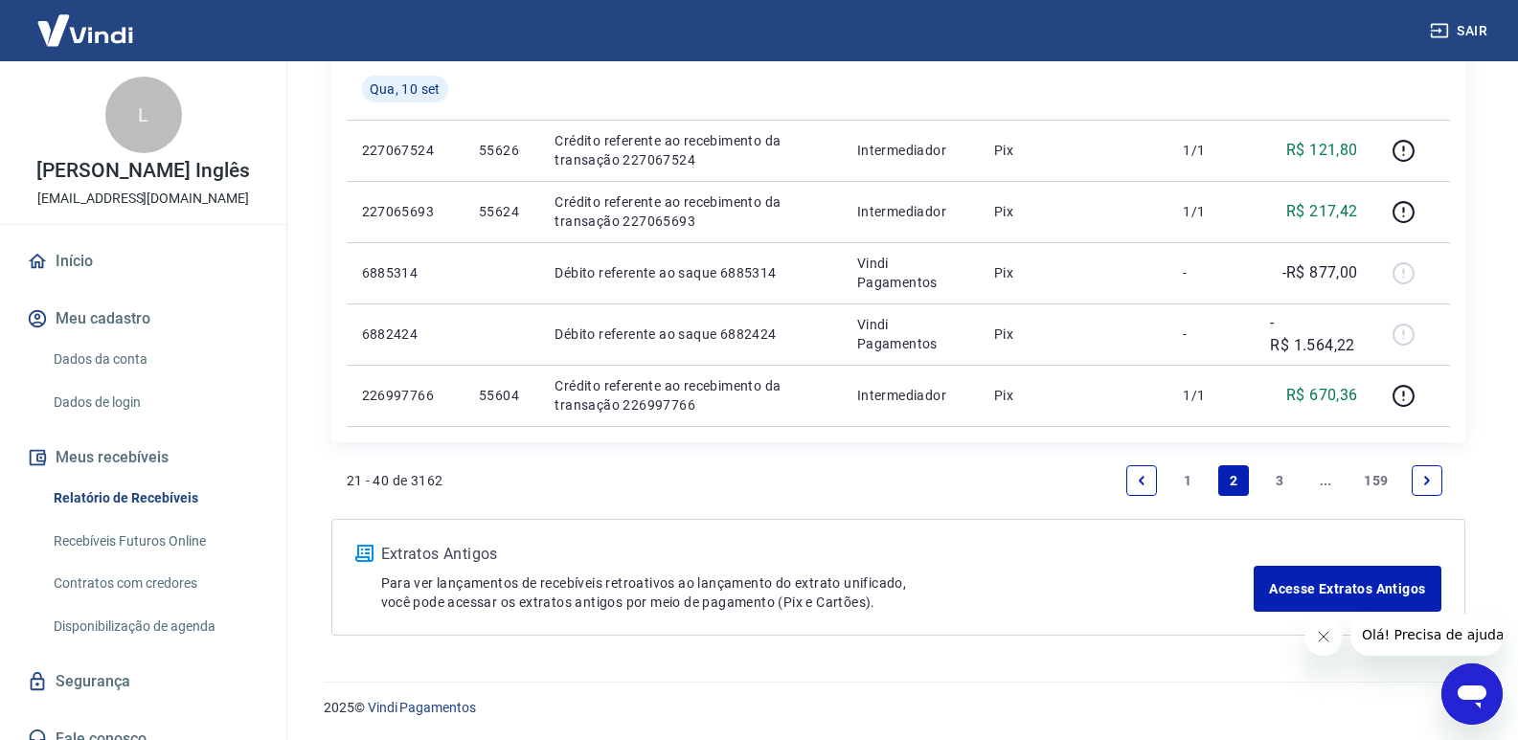
scroll to position [1437, 0]
click at [1184, 480] on link "1" at bounding box center [1187, 479] width 31 height 31
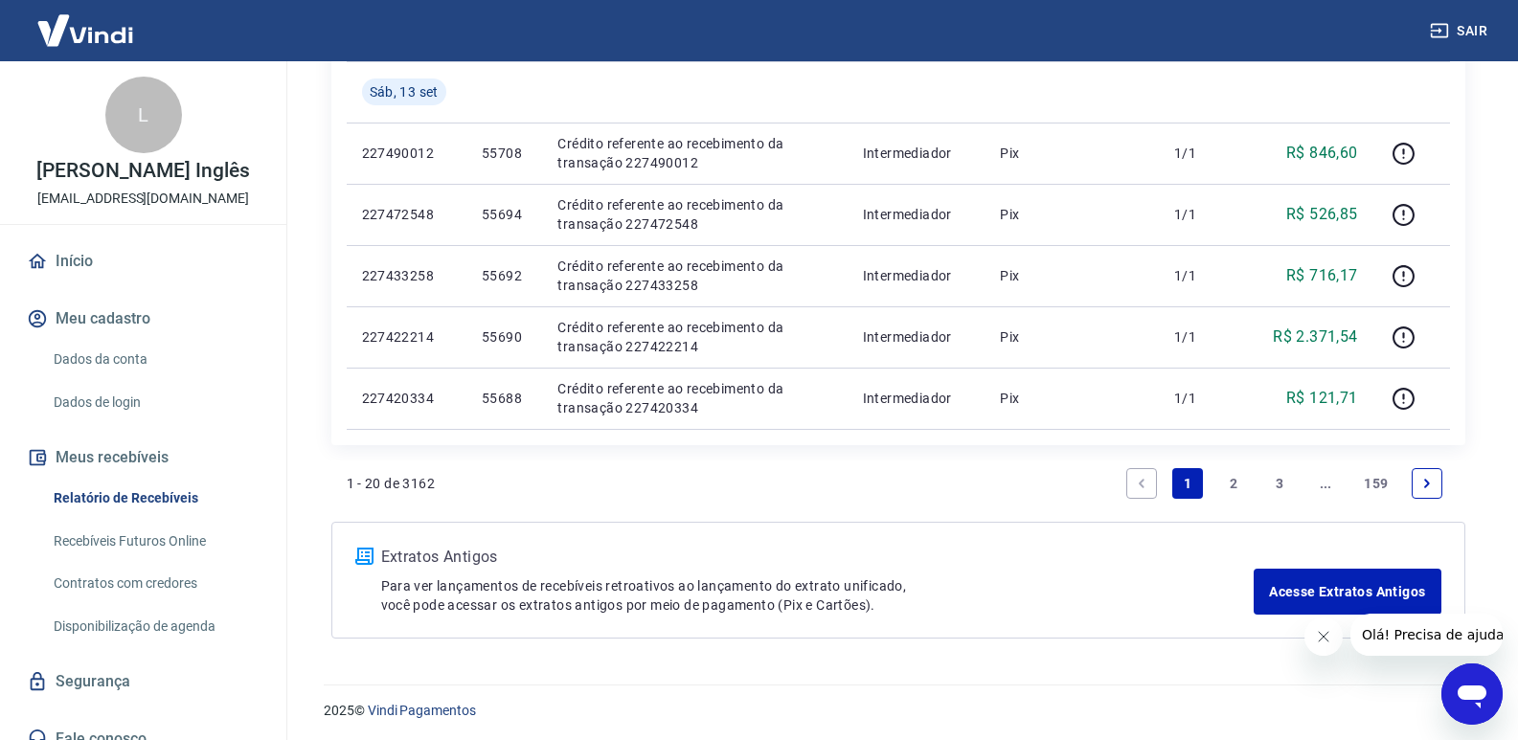
scroll to position [1437, 0]
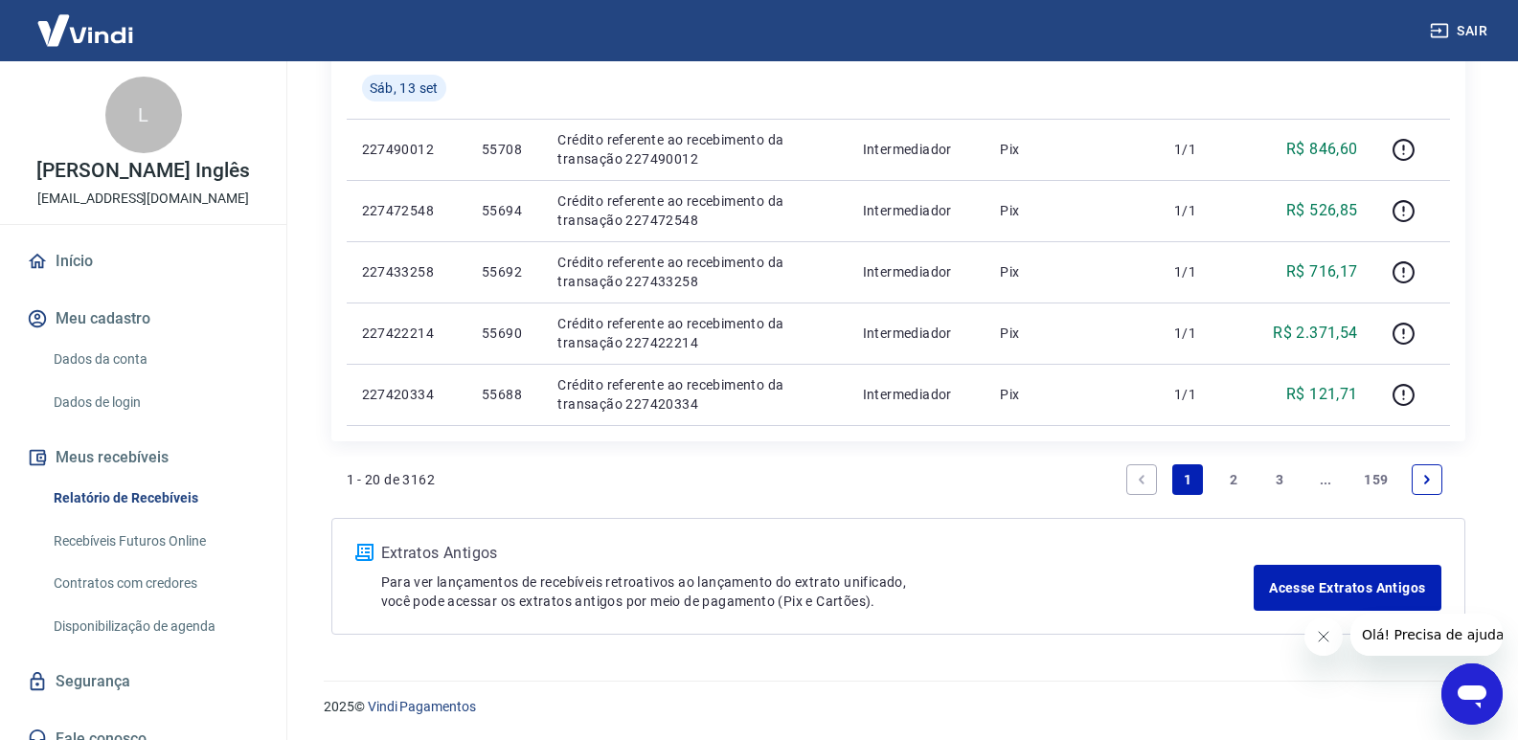
click at [1226, 477] on link "2" at bounding box center [1233, 479] width 31 height 31
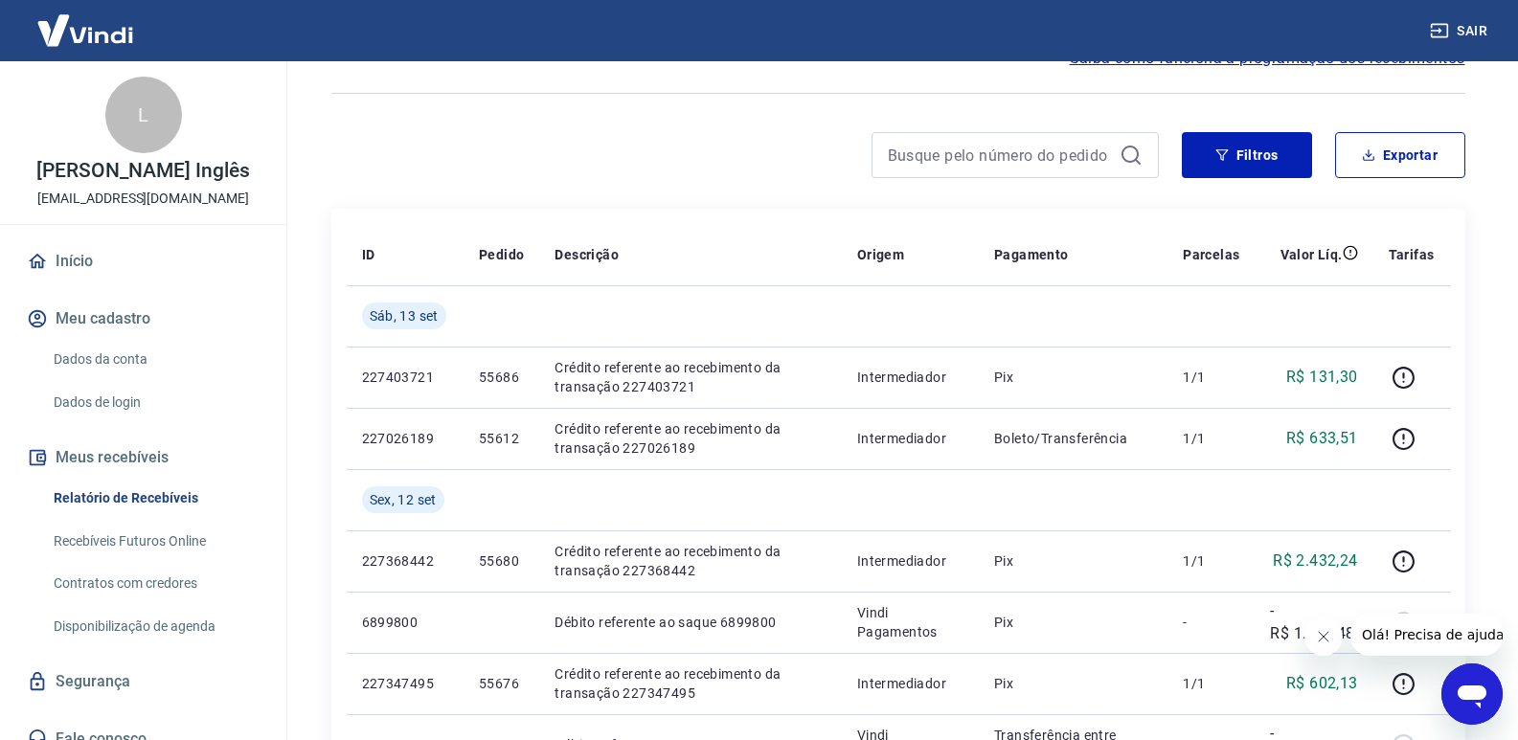
scroll to position [192, 0]
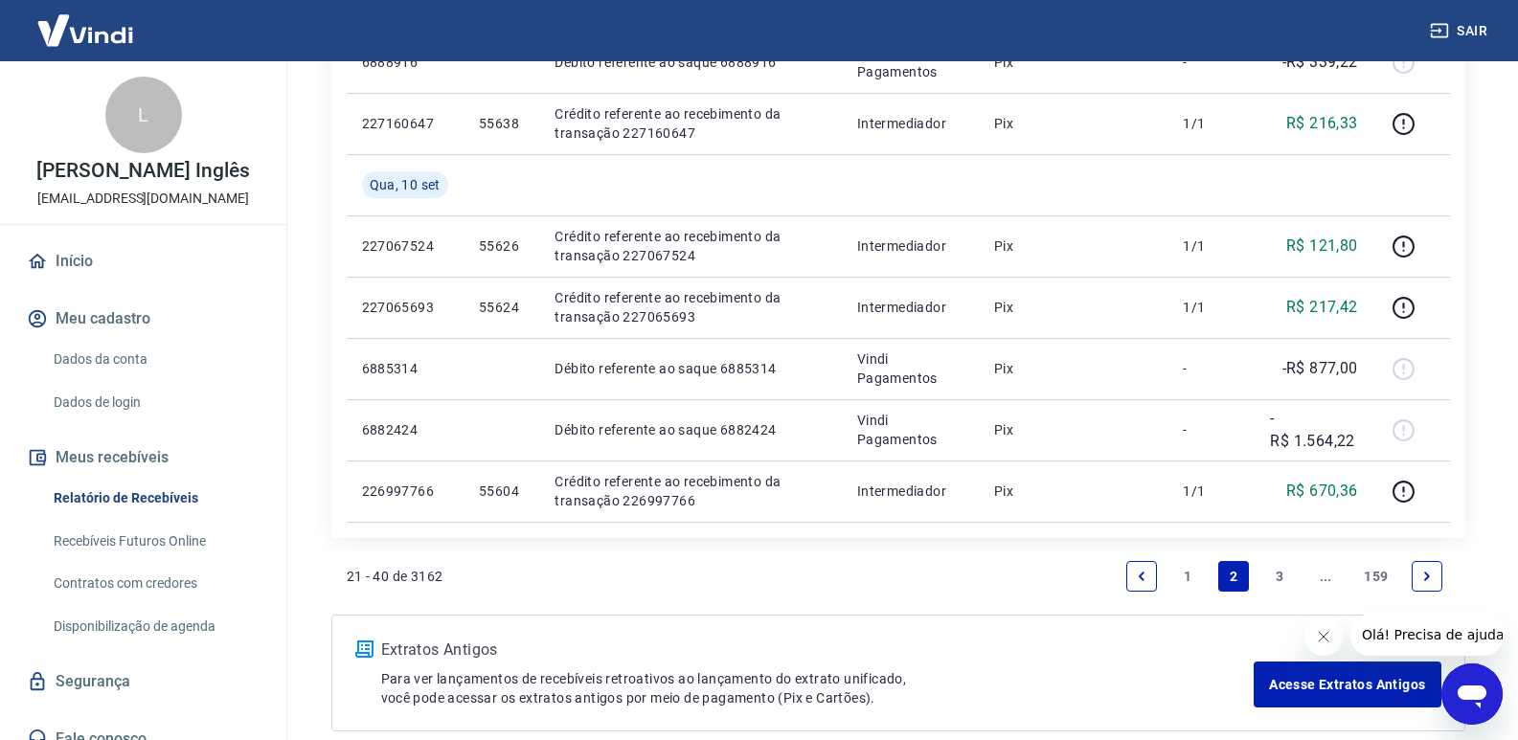
scroll to position [1437, 0]
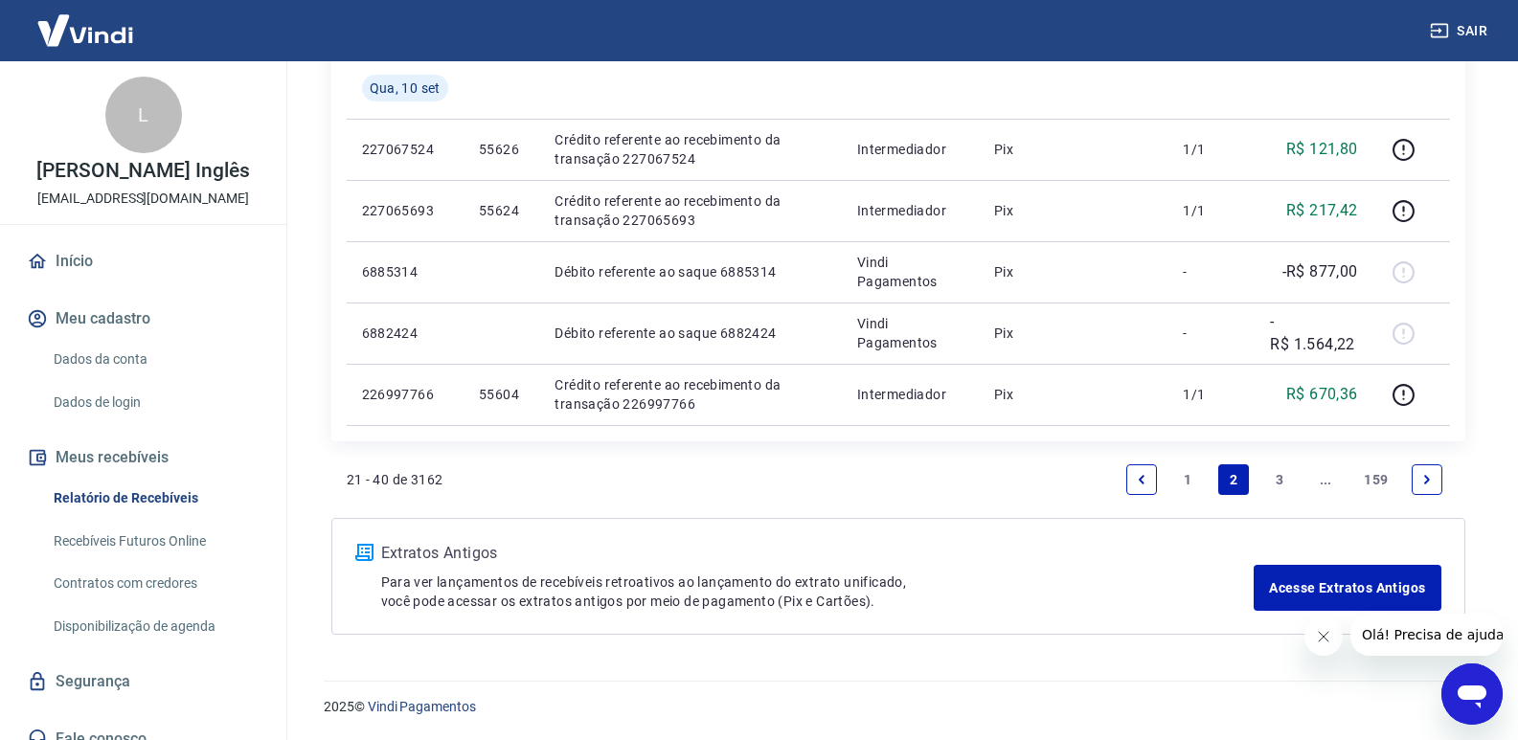
click at [1190, 483] on link "1" at bounding box center [1187, 479] width 31 height 31
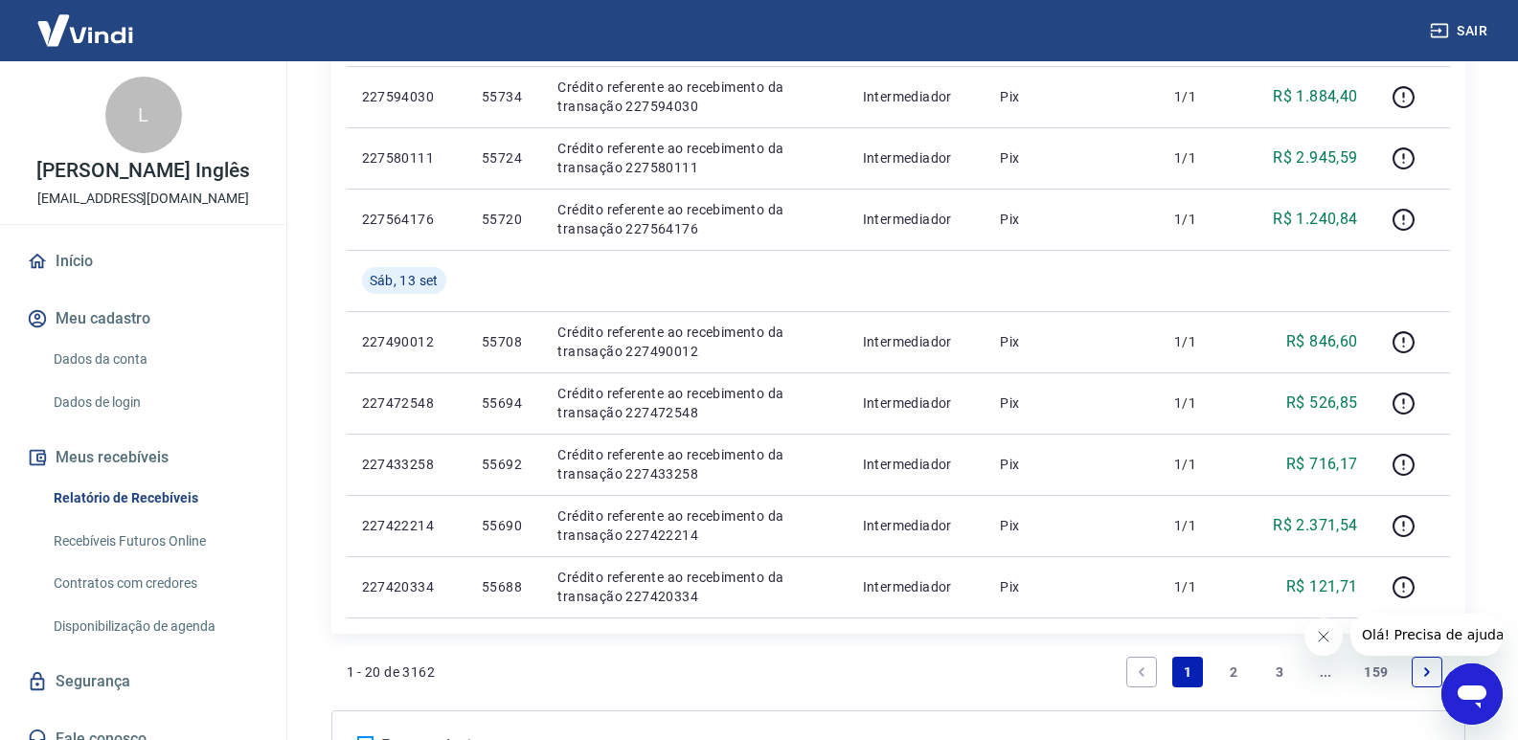
scroll to position [1437, 0]
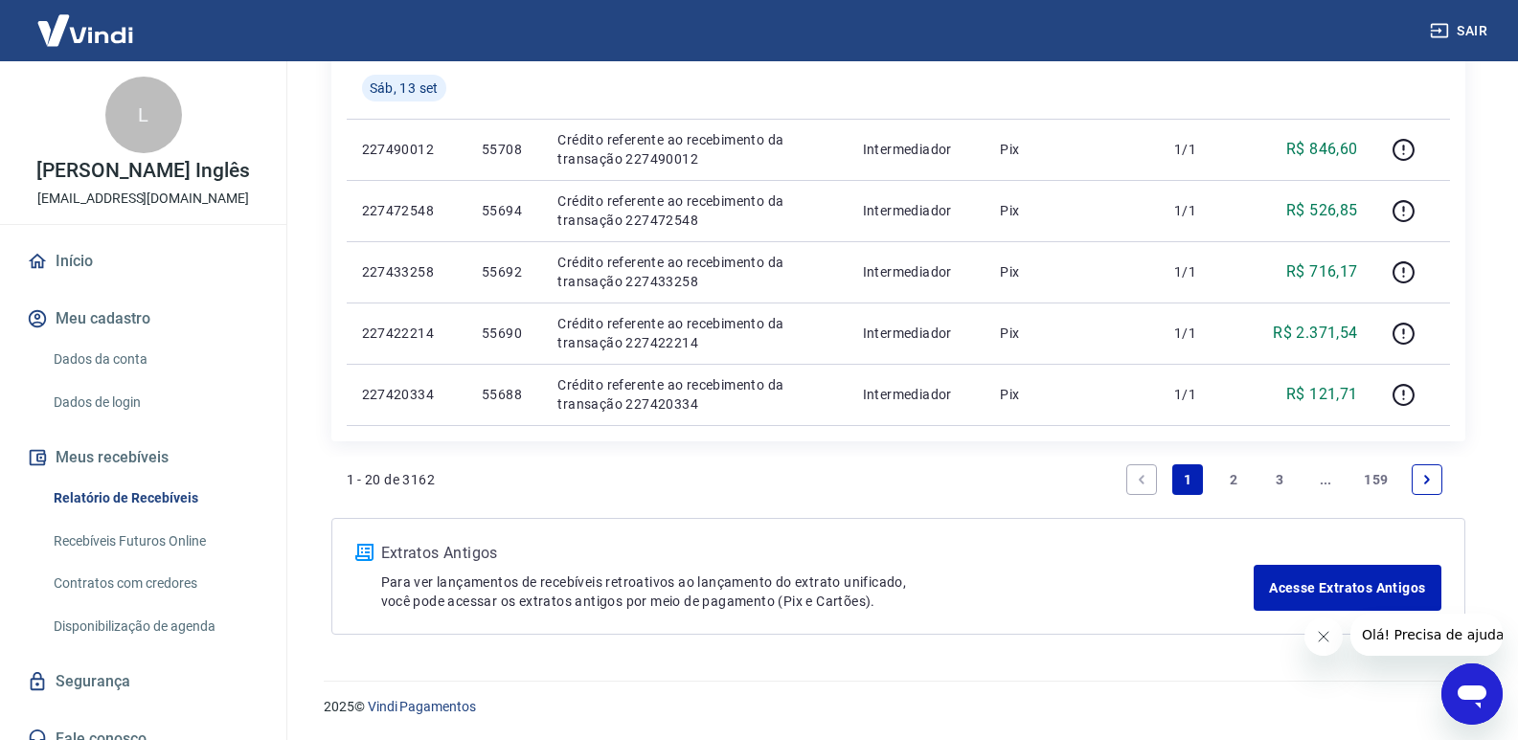
click at [1225, 480] on link "2" at bounding box center [1233, 479] width 31 height 31
